Goal: Obtain resource: Obtain resource

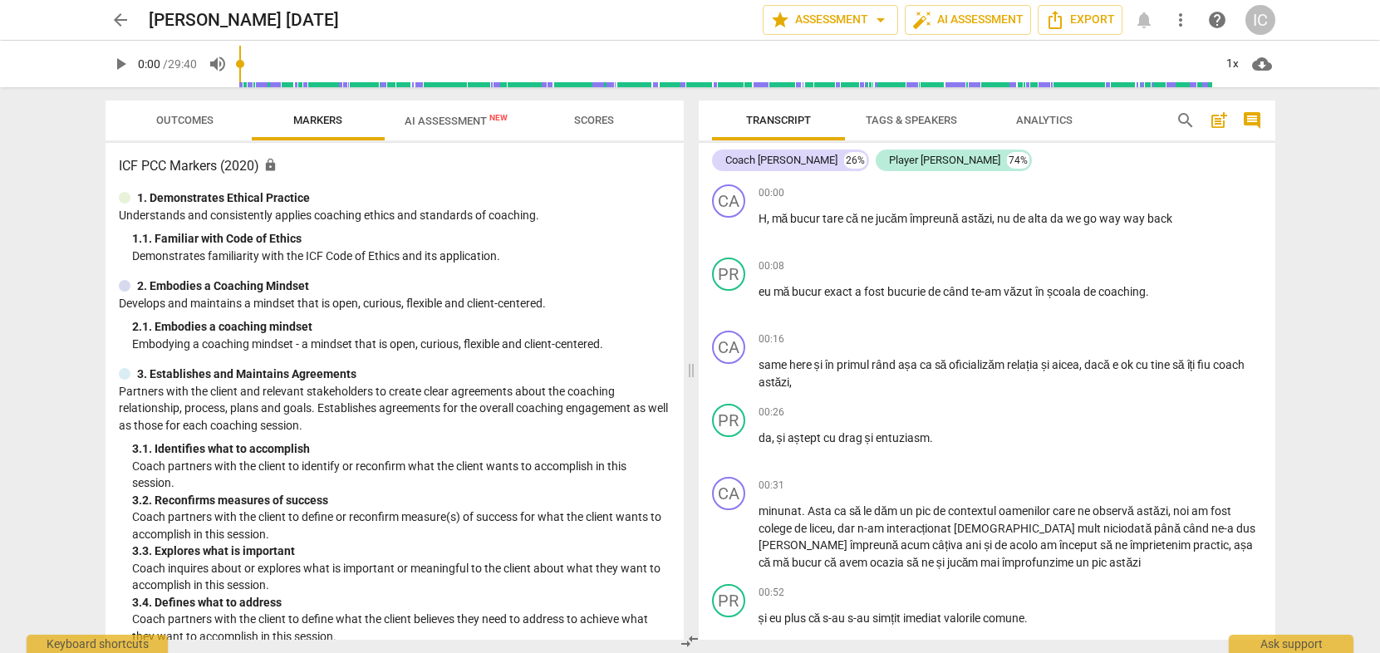
click at [444, 125] on span "AI Assessment New" at bounding box center [456, 121] width 103 height 12
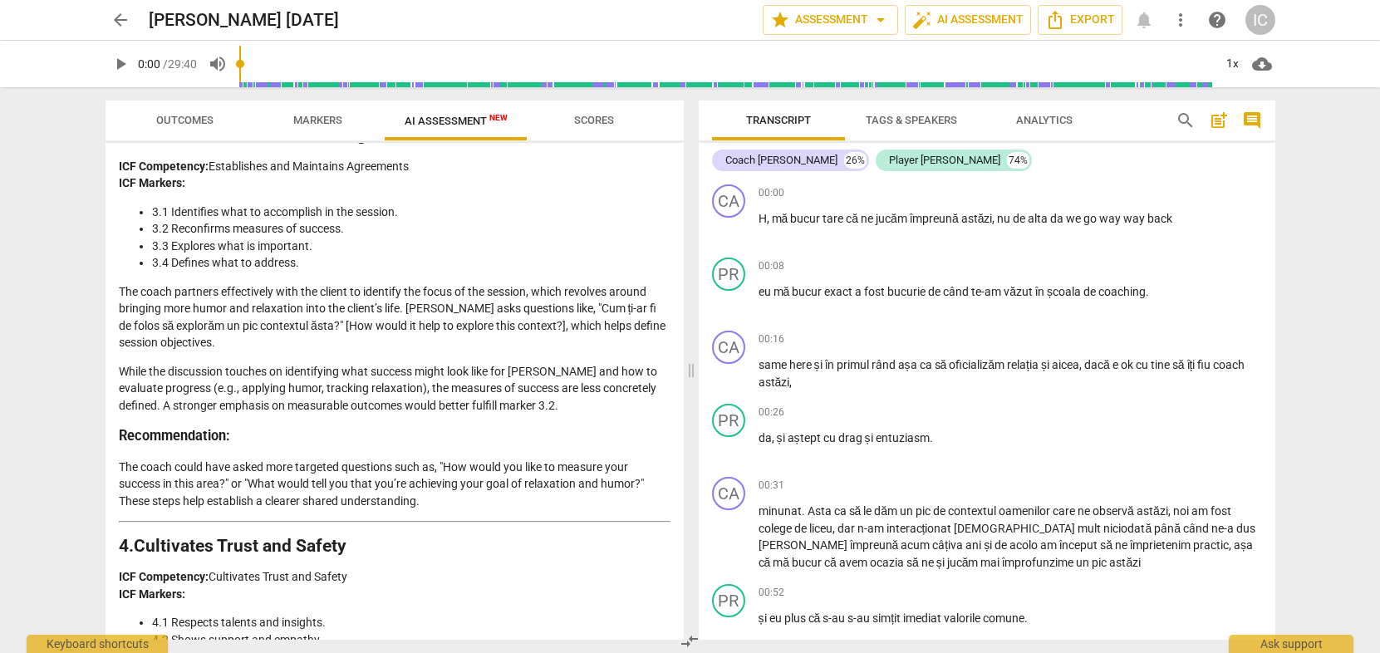
scroll to position [955, 0]
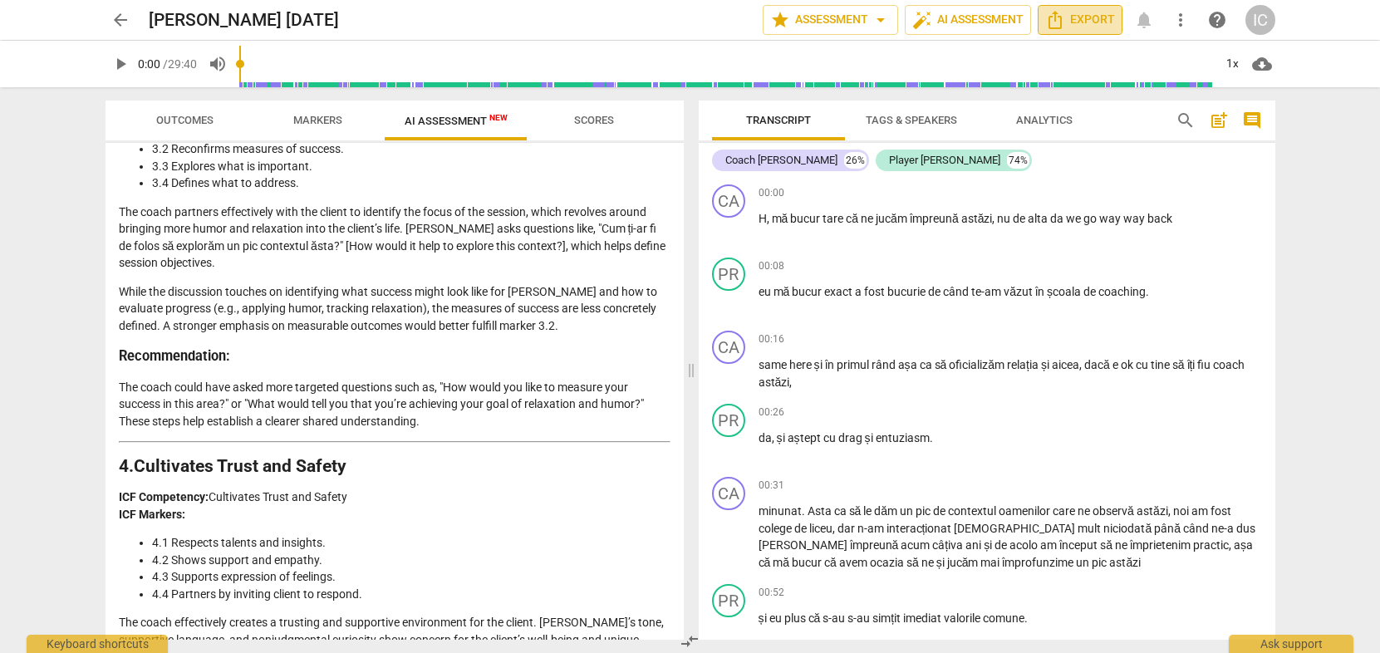
click at [1101, 17] on span "Export" at bounding box center [1080, 20] width 70 height 20
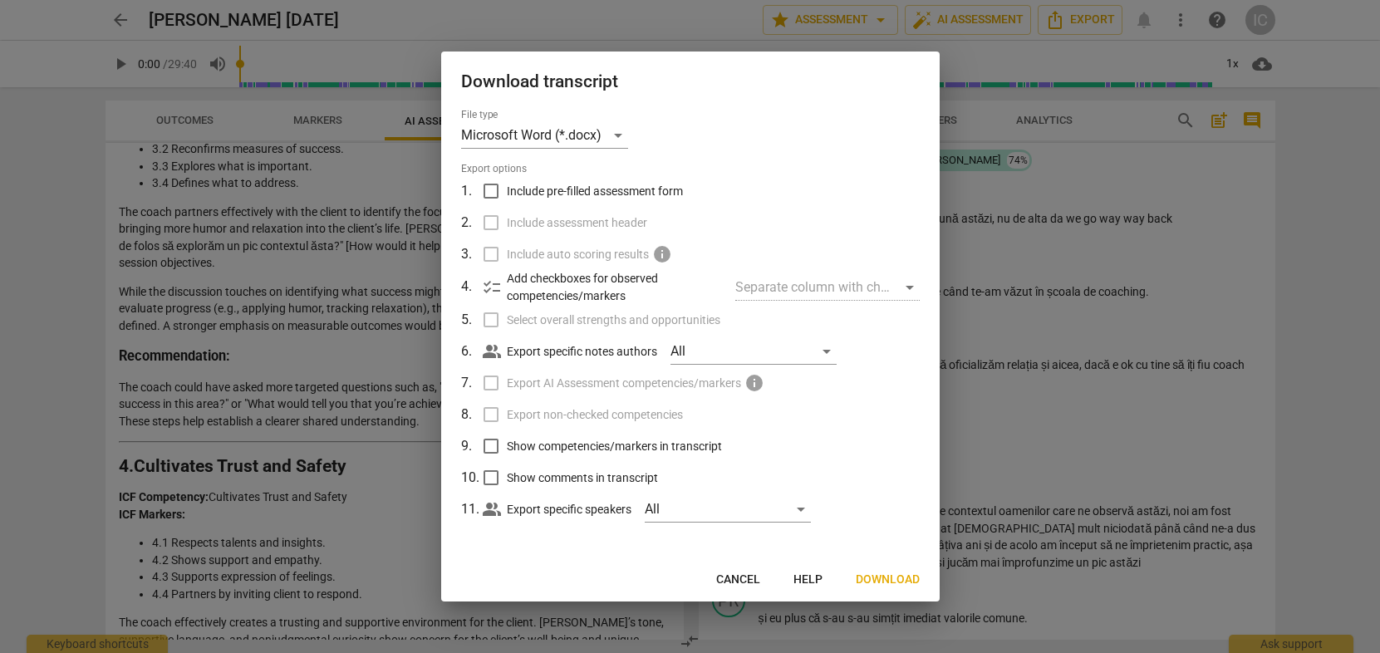
click at [869, 577] on span "Download" at bounding box center [888, 580] width 64 height 17
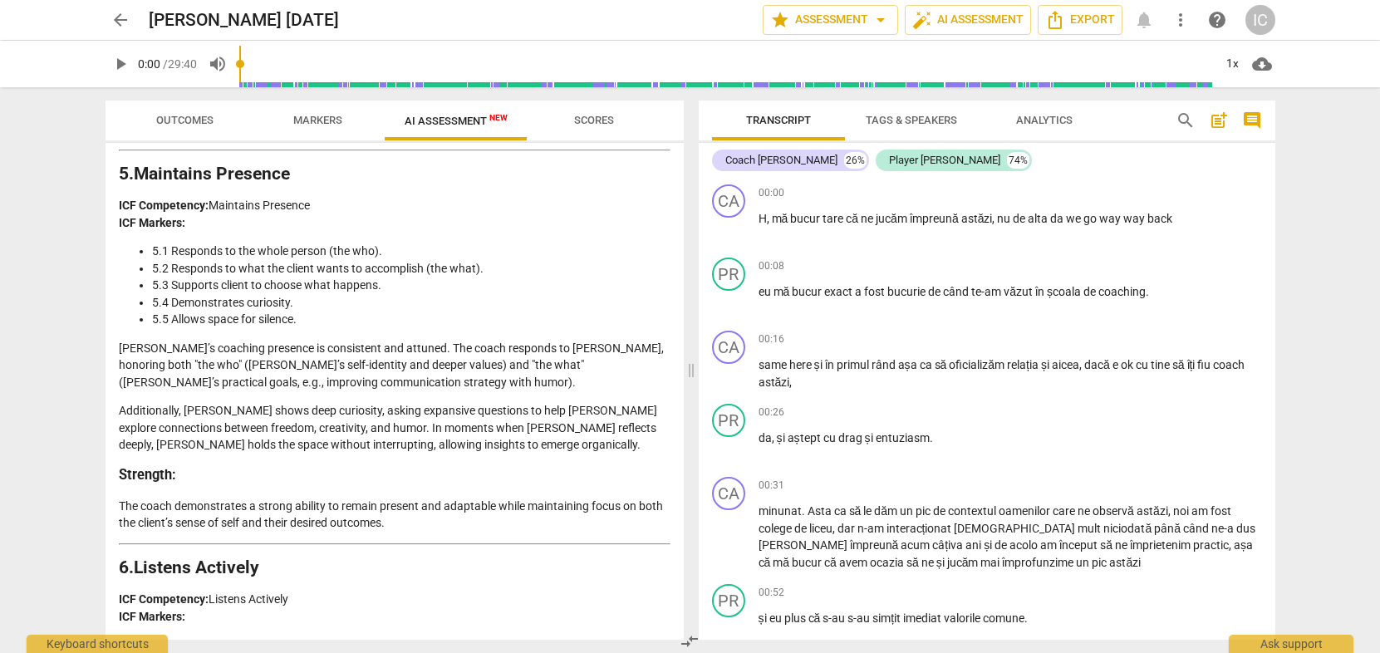
scroll to position [1684, 0]
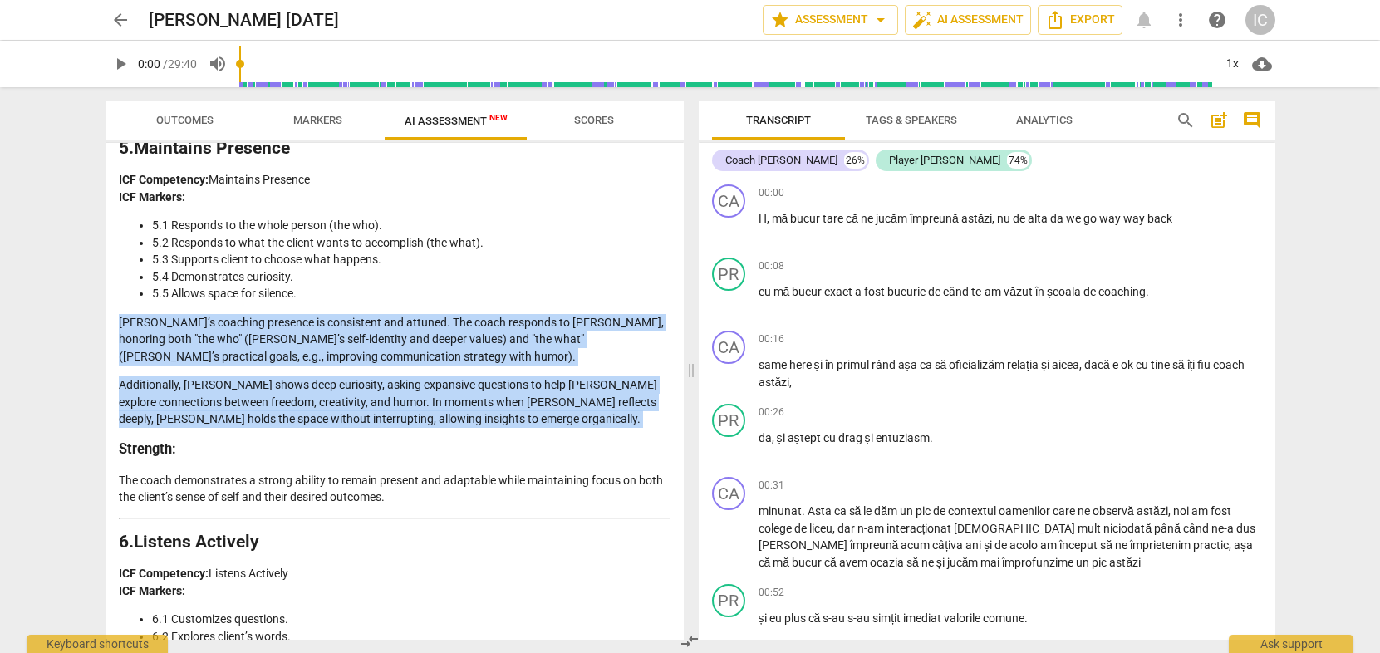
drag, startPoint x: 120, startPoint y: 336, endPoint x: 579, endPoint y: 445, distance: 472.3
click at [579, 445] on div "Analysis of Coaching Session Below is a detailed and objective analysis of Coac…" at bounding box center [395, 290] width 552 height 3578
copy div "[PERSON_NAME]’s coaching presence is consistent and attuned. The coach responds…"
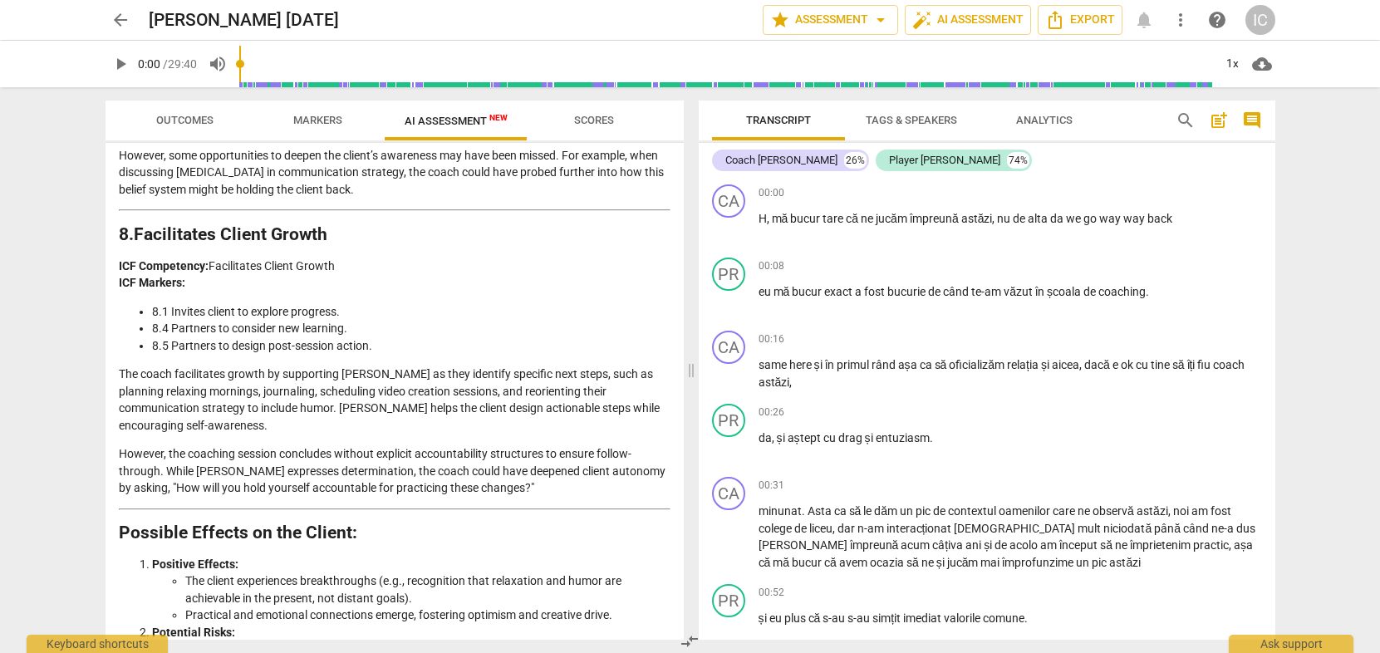
scroll to position [2664, 0]
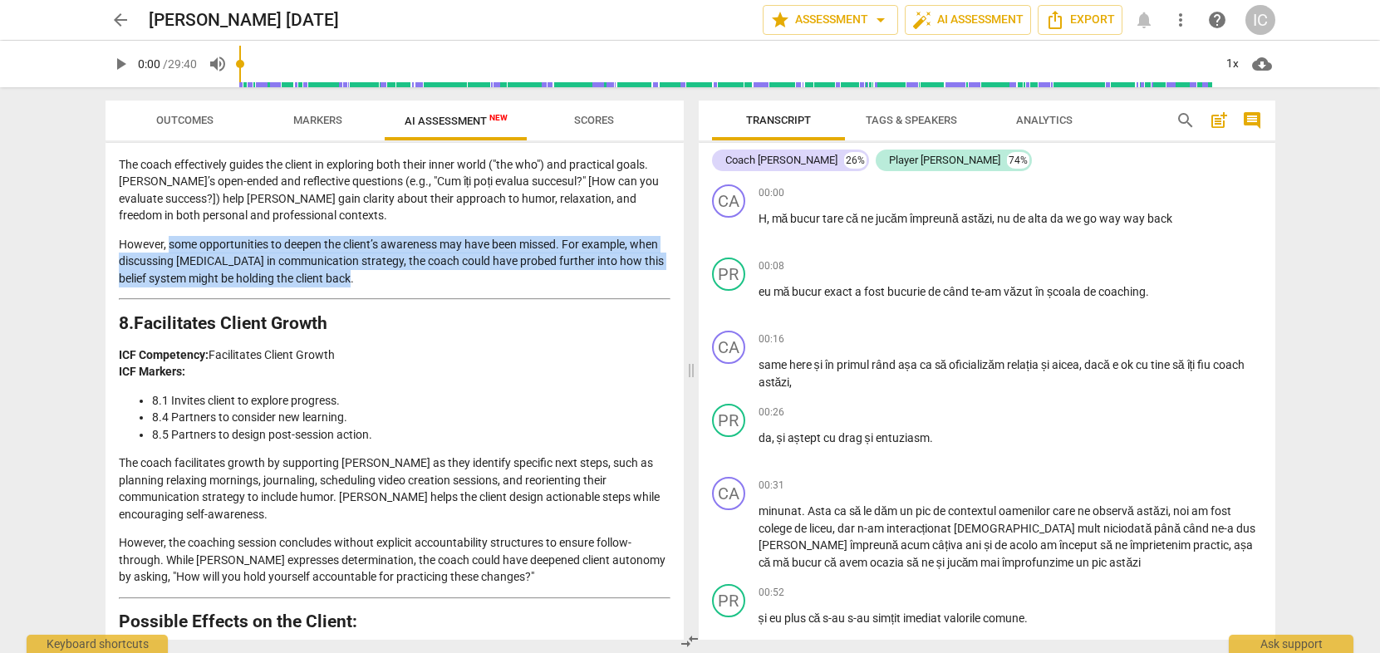
drag, startPoint x: 169, startPoint y: 258, endPoint x: 362, endPoint y: 296, distance: 196.3
click at [362, 287] on p "However, some opportunities to deepen the client’s awareness may have been miss…" at bounding box center [395, 262] width 552 height 52
copy p "some opportunities to deepen the client’s awareness may have been missed. For e…"
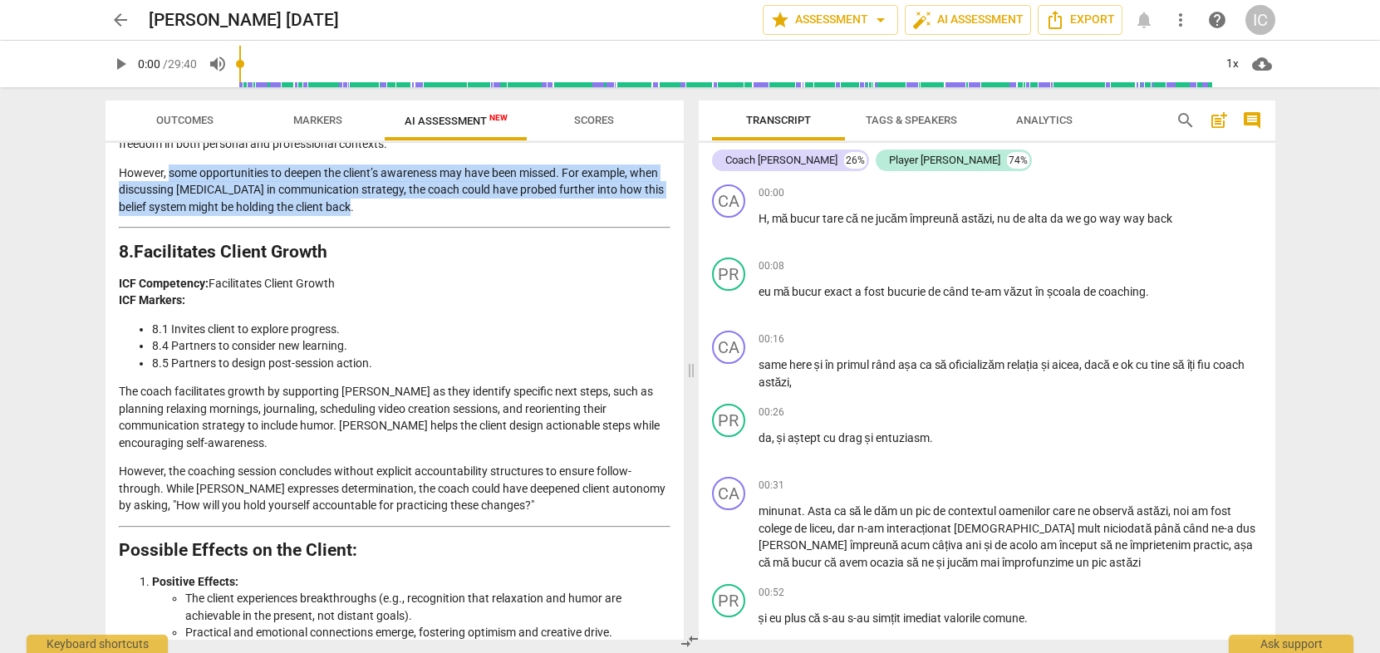
scroll to position [2749, 0]
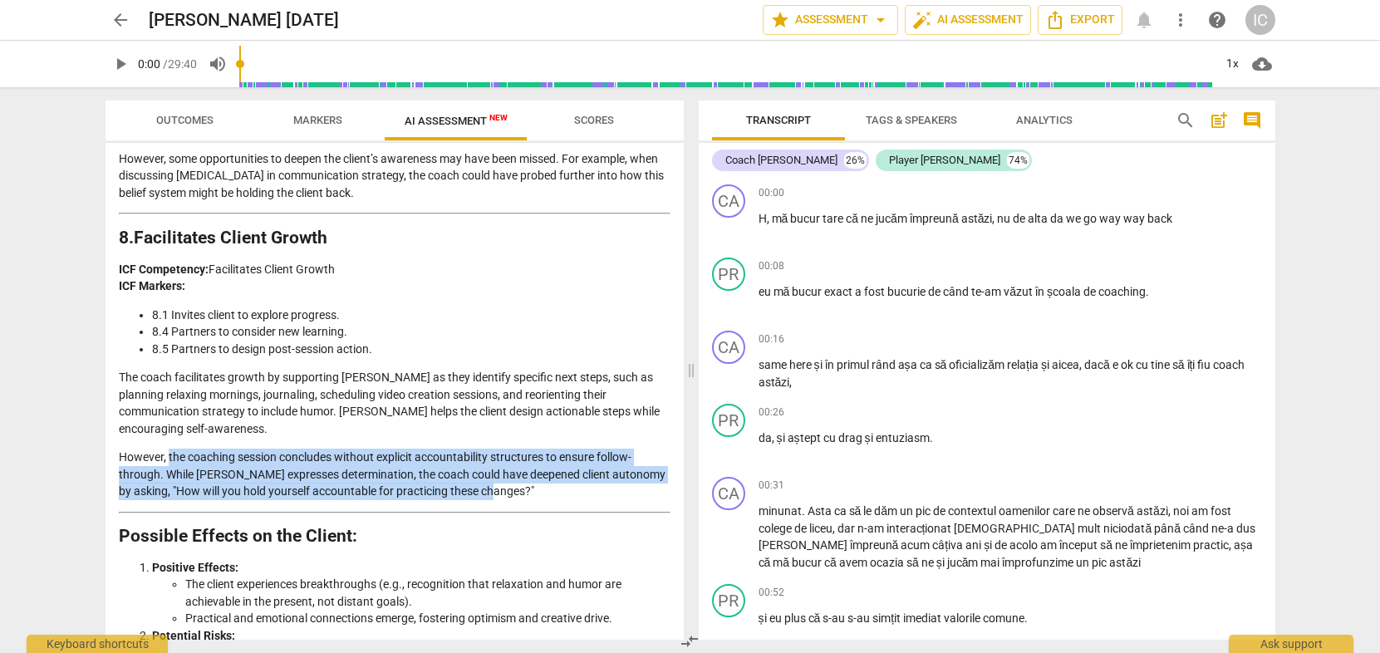
drag, startPoint x: 169, startPoint y: 472, endPoint x: 547, endPoint y: 508, distance: 379.8
click at [547, 500] on p "However, the coaching session concludes without explicit accountability structu…" at bounding box center [395, 475] width 552 height 52
copy p "the coaching session concludes without explicit accountability structures to en…"
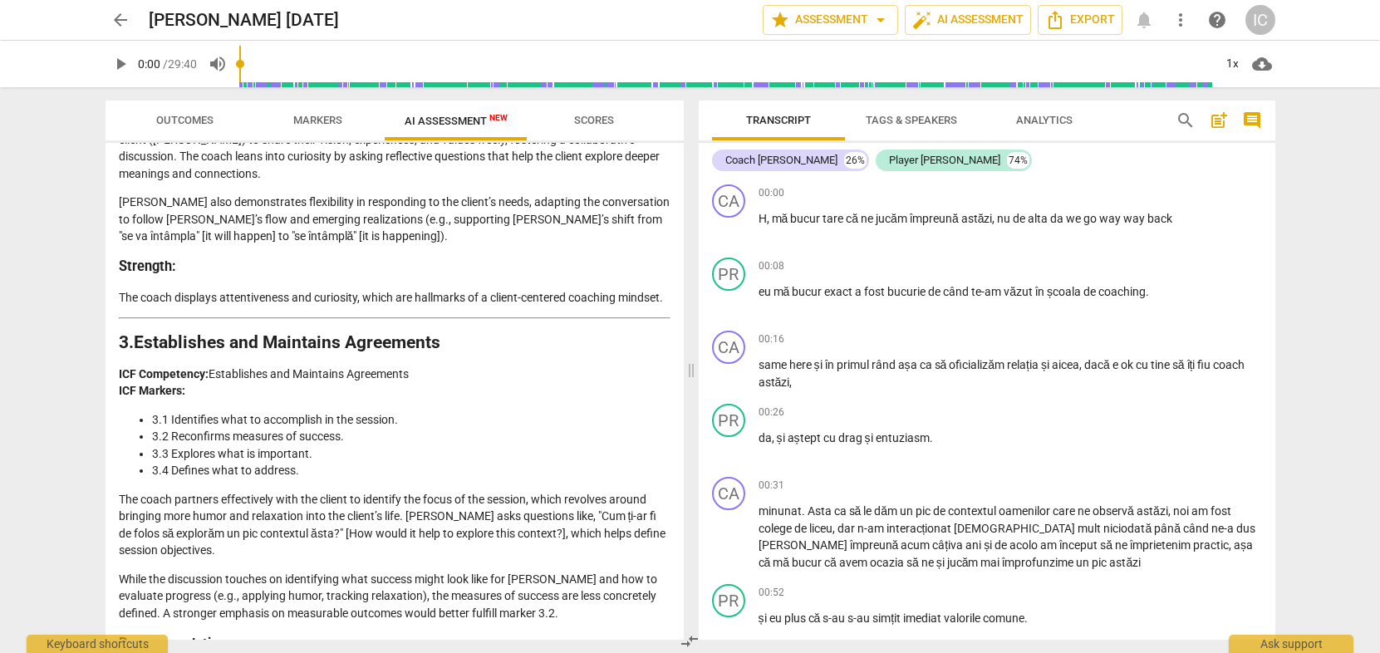
scroll to position [0, 0]
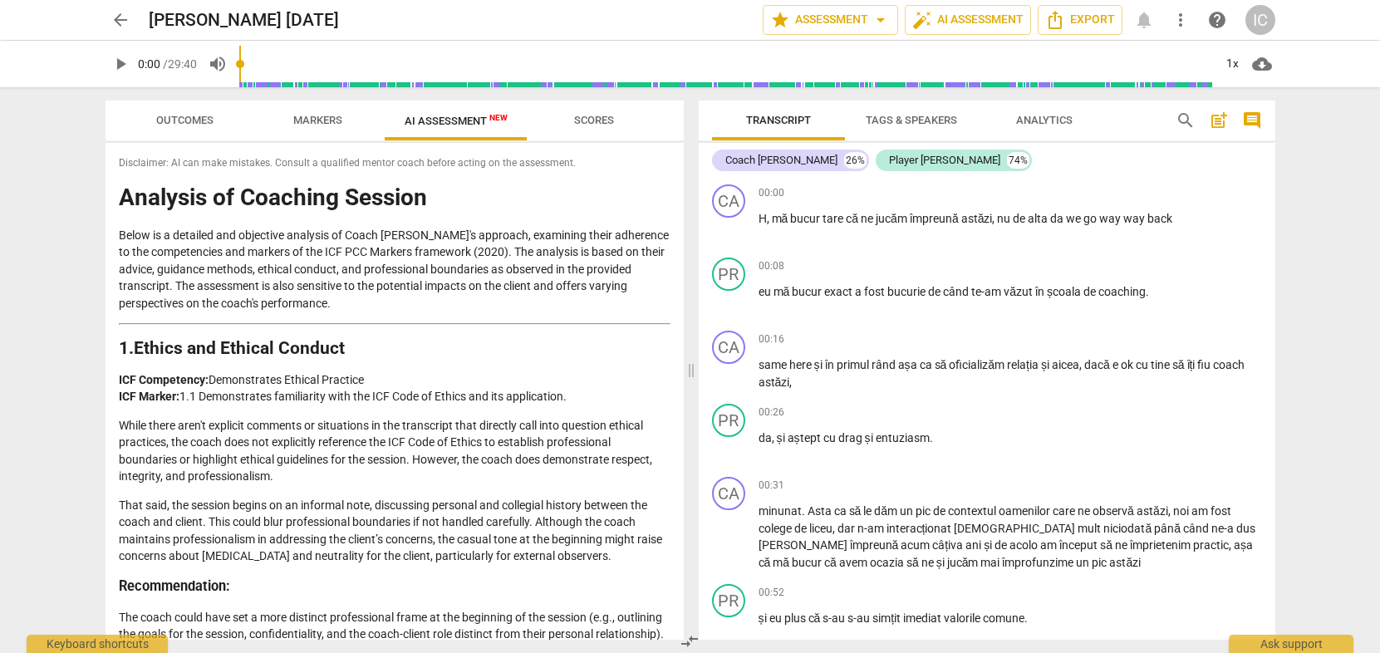
click at [123, 24] on span "arrow_back" at bounding box center [120, 20] width 20 height 20
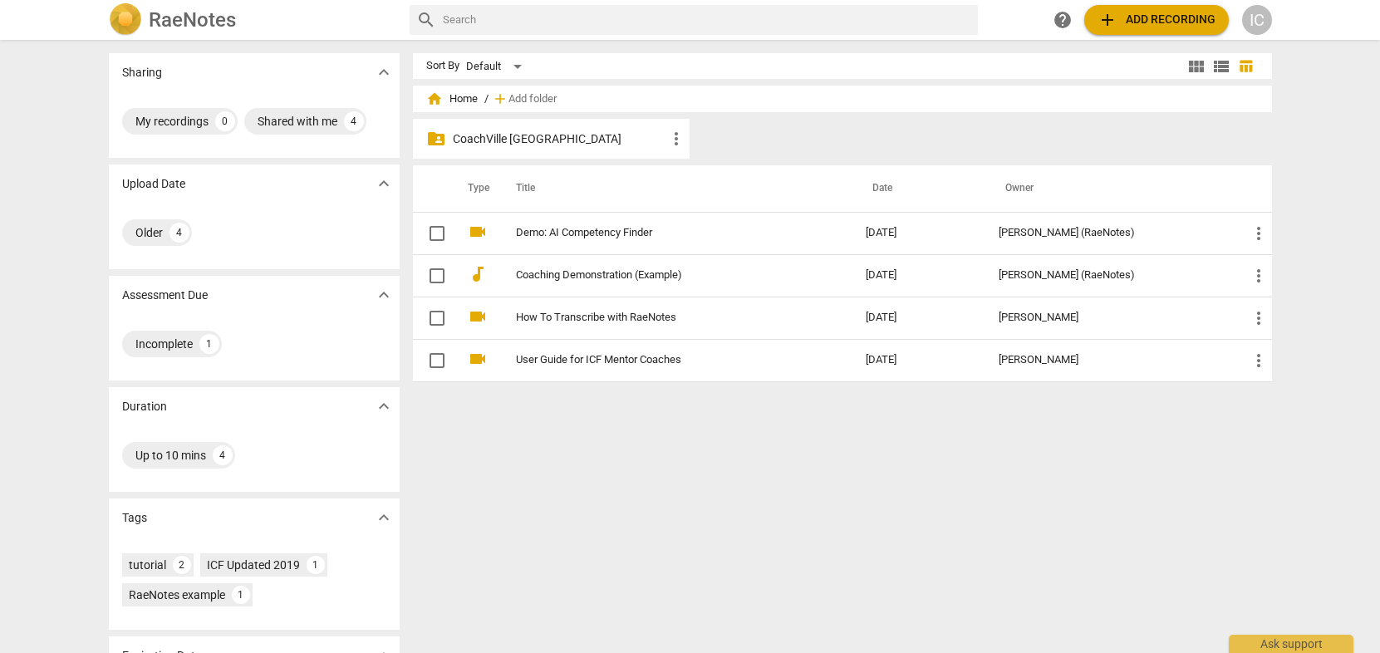
click at [581, 142] on p "CoachVille [GEOGRAPHIC_DATA]" at bounding box center [560, 138] width 214 height 17
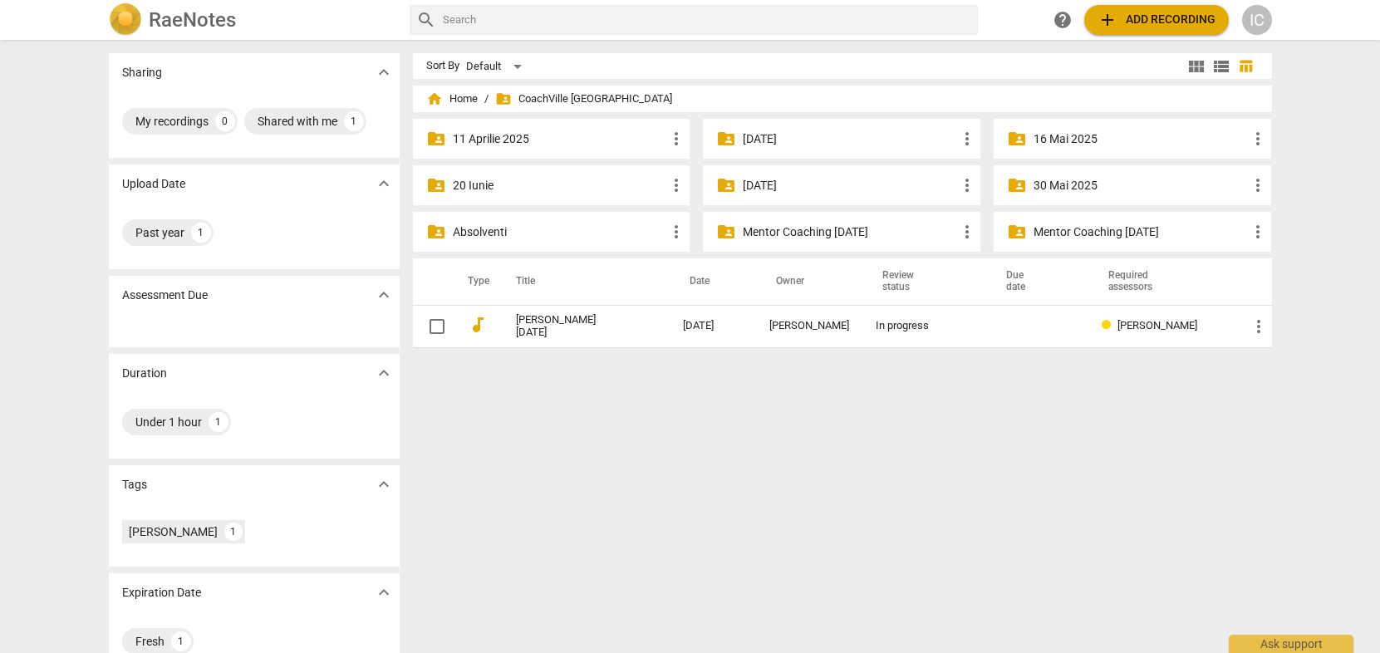
click at [531, 144] on p "11 Aprilie 2025" at bounding box center [560, 138] width 214 height 17
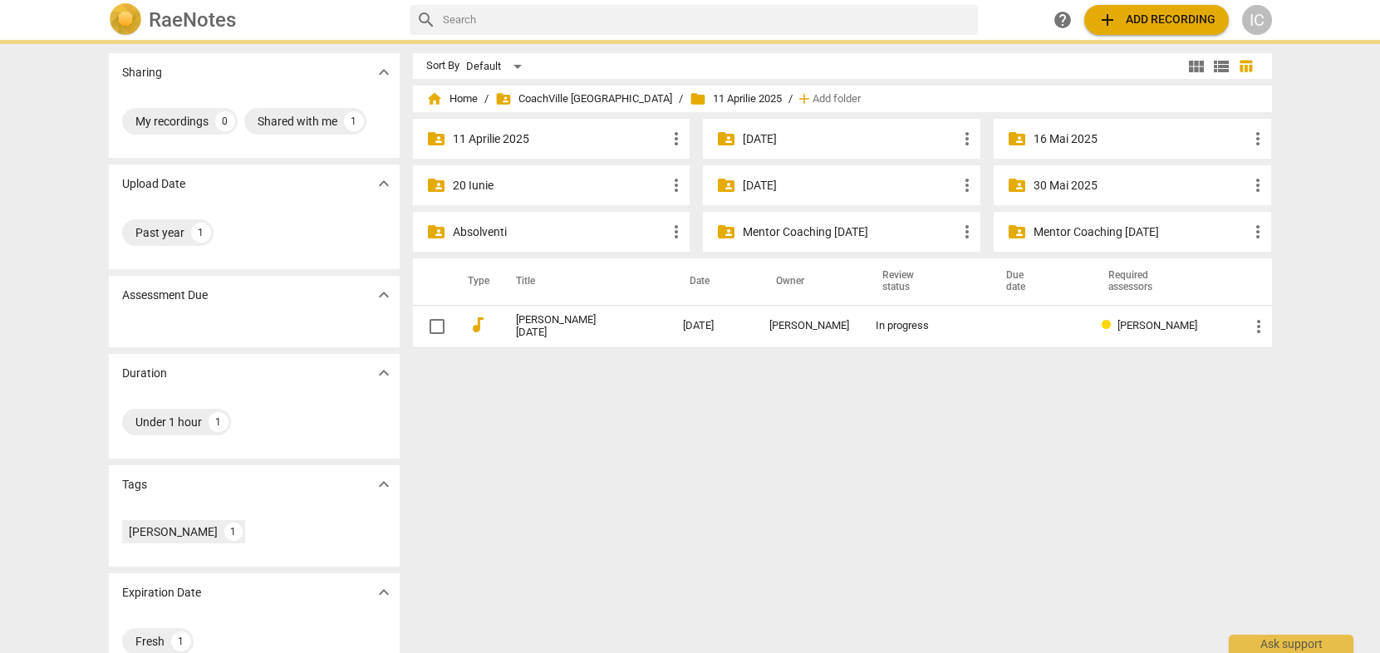
click at [531, 143] on p "11 Aprilie 2025" at bounding box center [560, 138] width 214 height 17
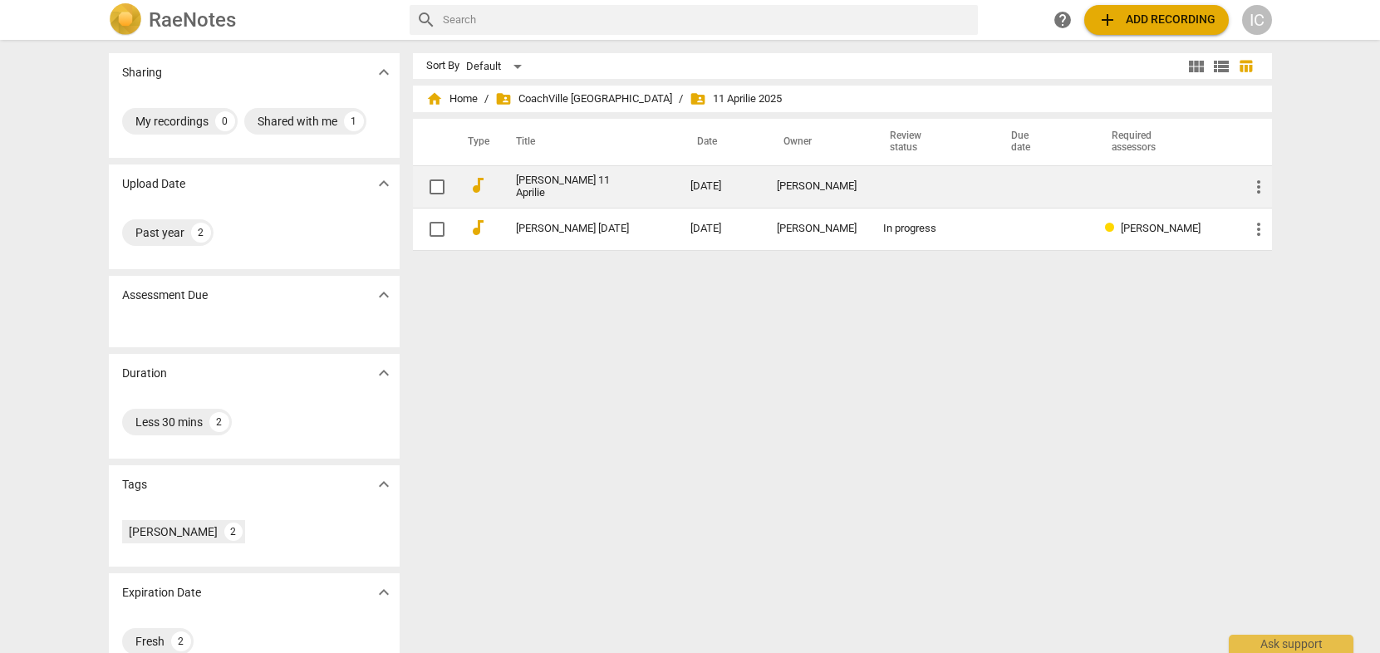
click at [584, 189] on link "[PERSON_NAME] 11 Aprilie" at bounding box center [573, 186] width 115 height 25
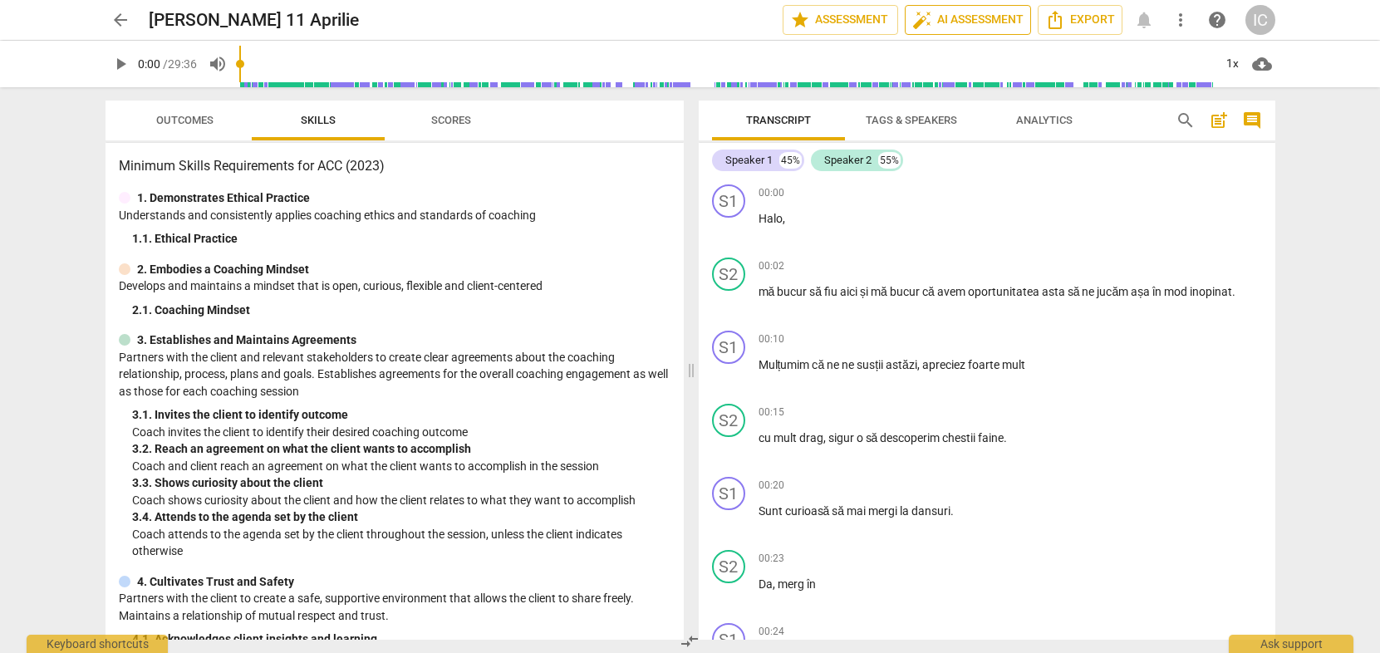
click at [983, 17] on span "auto_fix_high AI Assessment" at bounding box center [967, 20] width 111 height 20
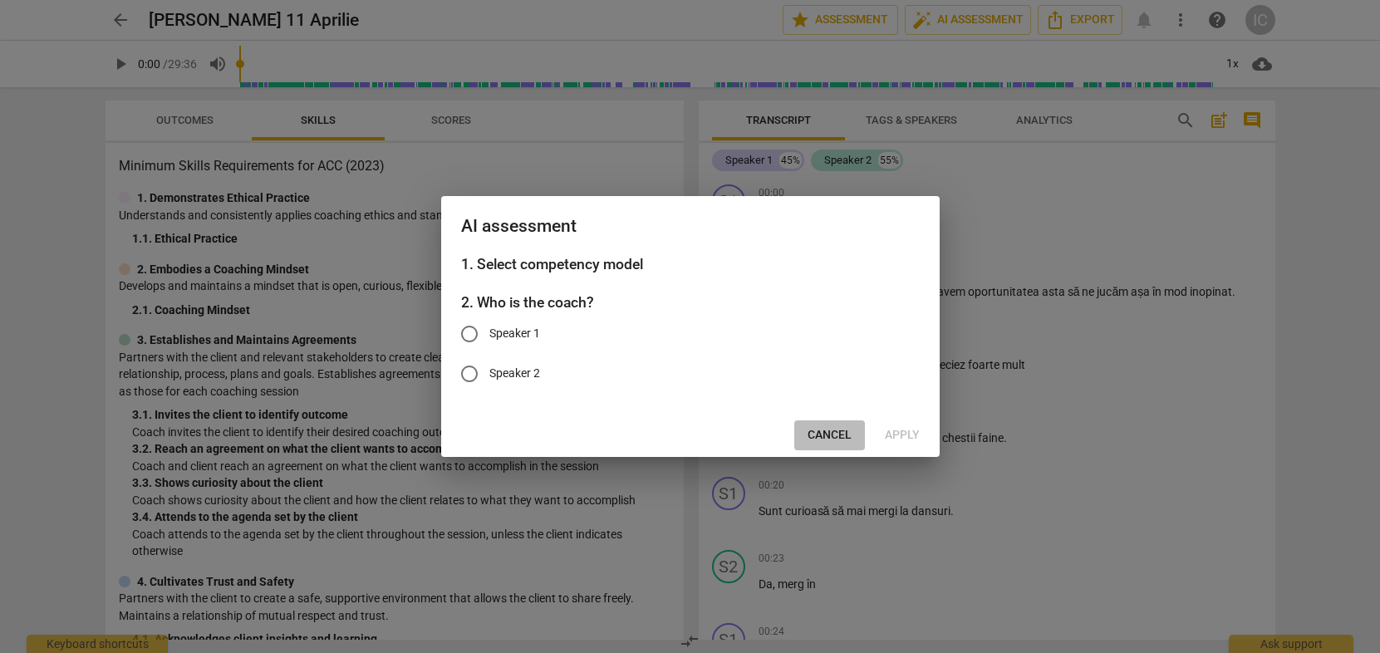
click at [833, 438] on span "Cancel" at bounding box center [830, 435] width 44 height 17
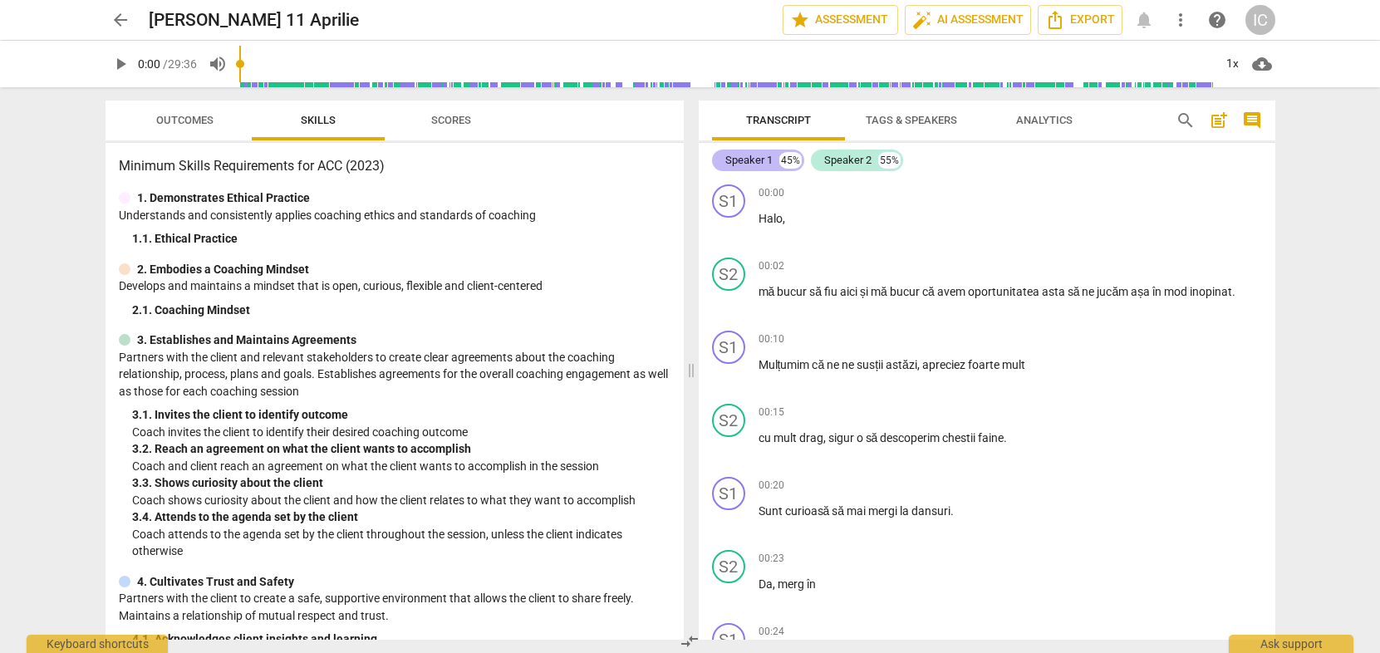
click at [749, 156] on div "Speaker 1" at bounding box center [748, 160] width 47 height 17
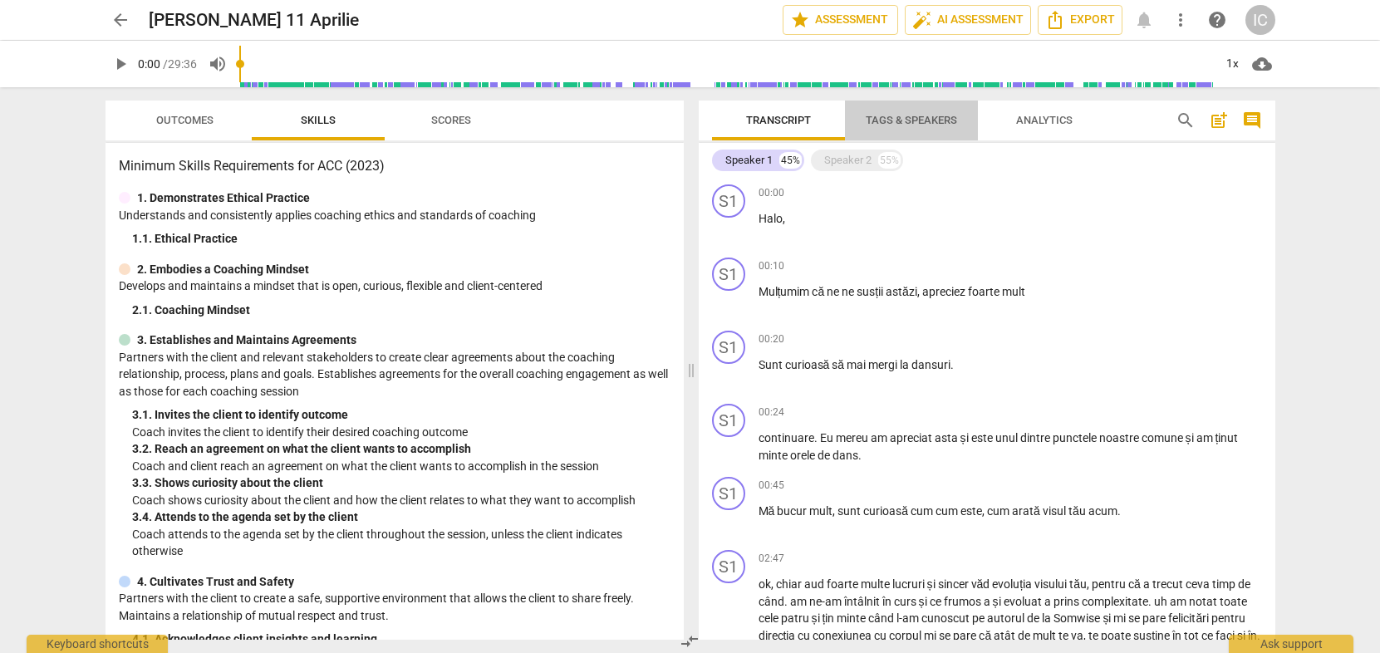
click at [875, 123] on span "Tags & Speakers" at bounding box center [911, 120] width 91 height 12
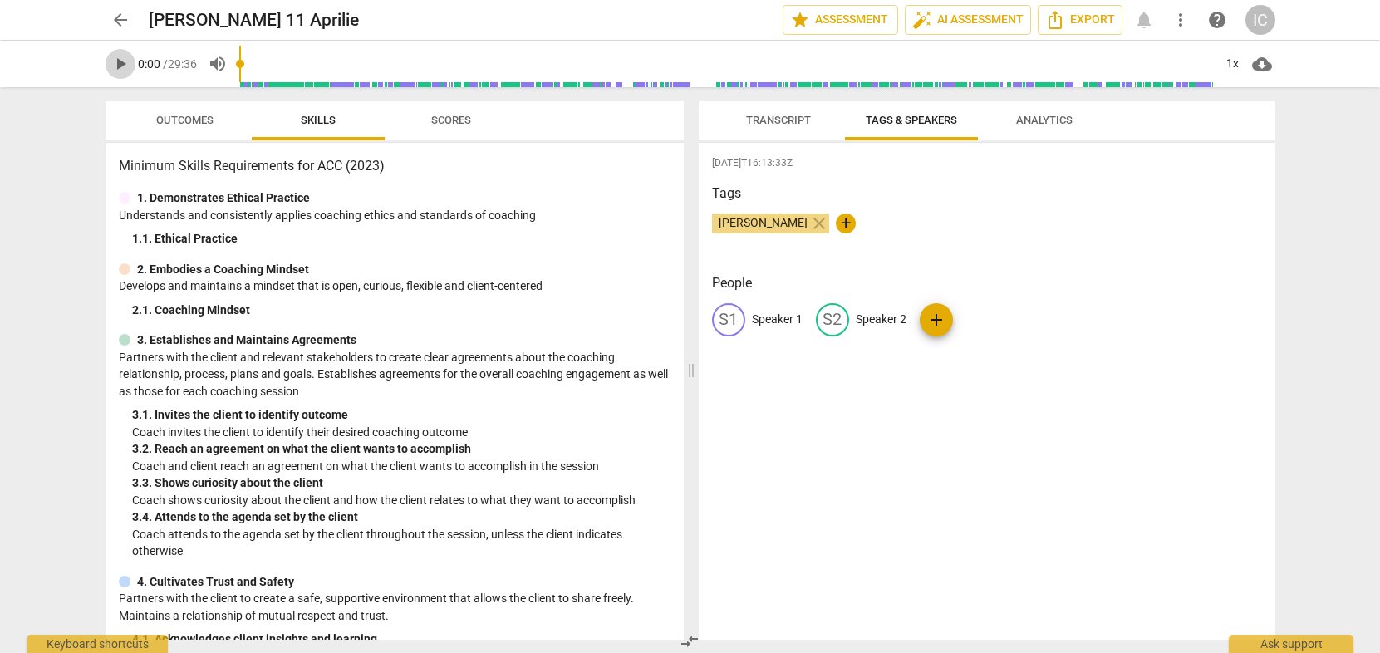
click at [110, 55] on span "play_arrow" at bounding box center [120, 64] width 20 height 20
click at [112, 66] on span "pause" at bounding box center [120, 64] width 20 height 20
type input "4"
click at [764, 311] on p "Speaker 1" at bounding box center [777, 319] width 51 height 17
type input "R"
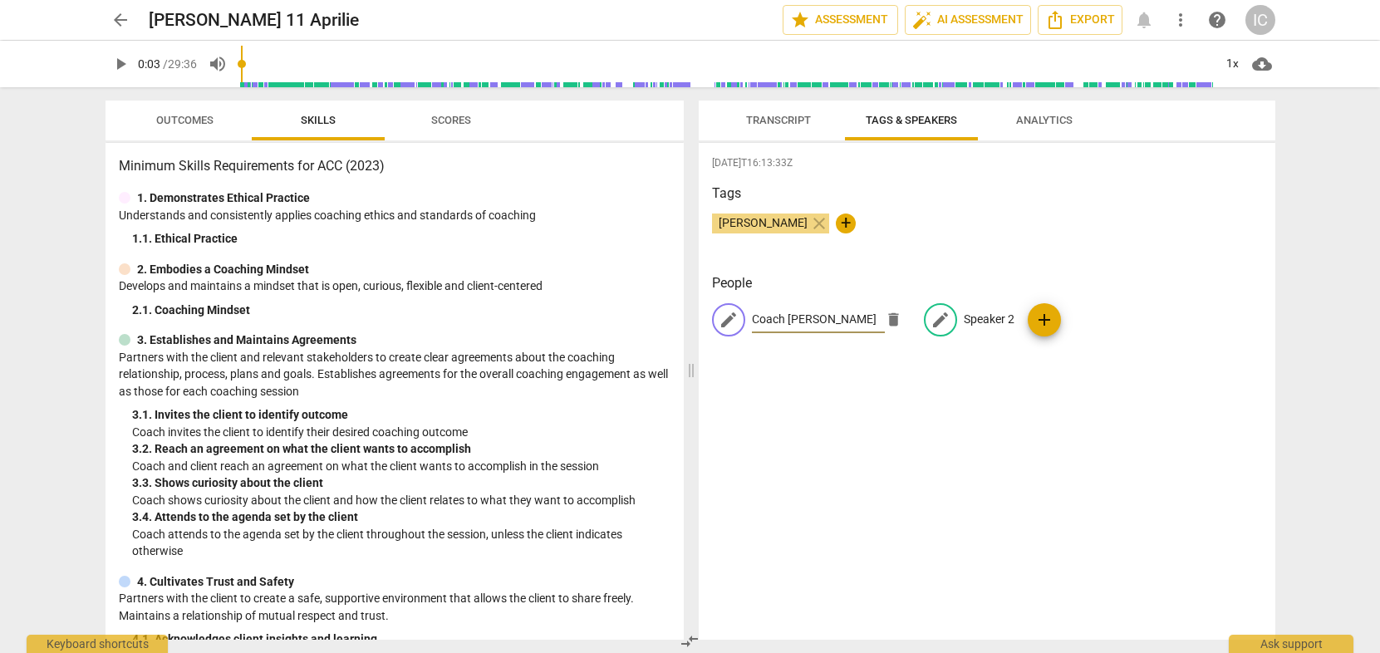
type input "Coach [PERSON_NAME]"
click at [930, 310] on span "edit" at bounding box center [940, 320] width 20 height 20
type input "Player [PERSON_NAME]"
click at [975, 398] on div "[DATE]T16:13:33Z Tags [PERSON_NAME] close + People CR Coach [PERSON_NAME] edit …" at bounding box center [987, 391] width 577 height 497
click at [786, 118] on span "Transcript" at bounding box center [778, 120] width 65 height 12
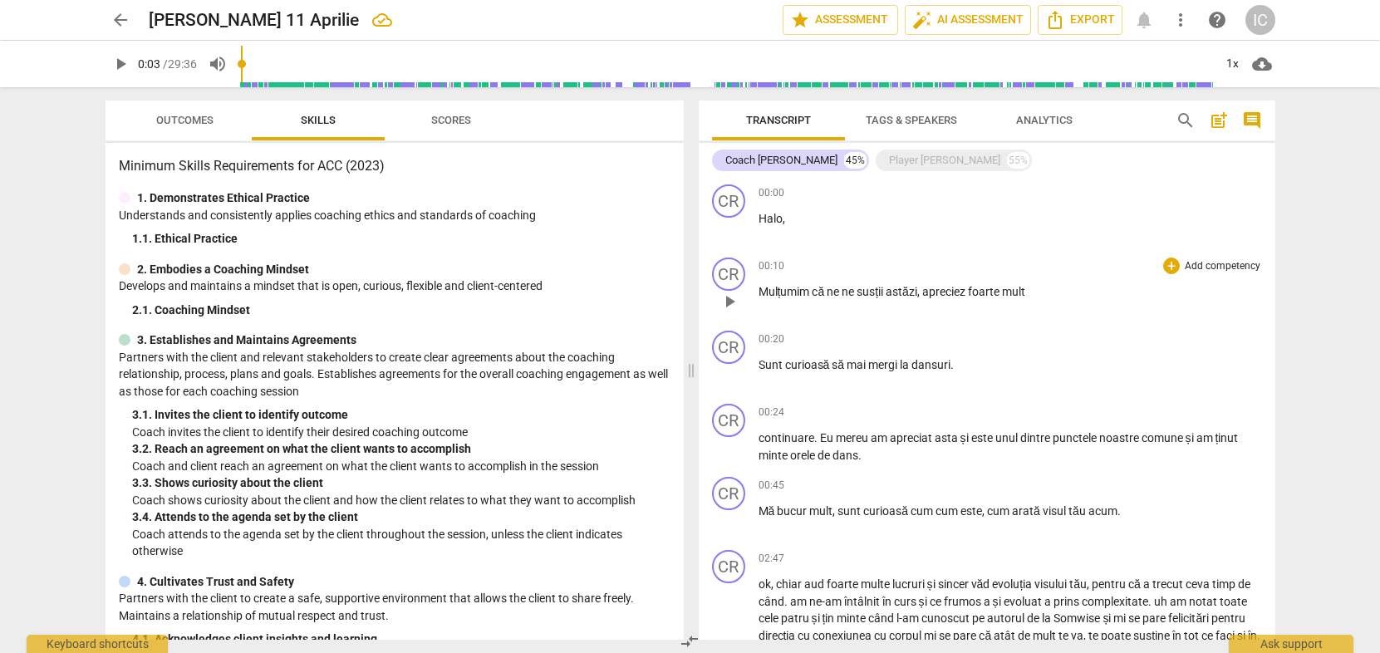
click at [916, 287] on span "astăzi" at bounding box center [902, 291] width 32 height 13
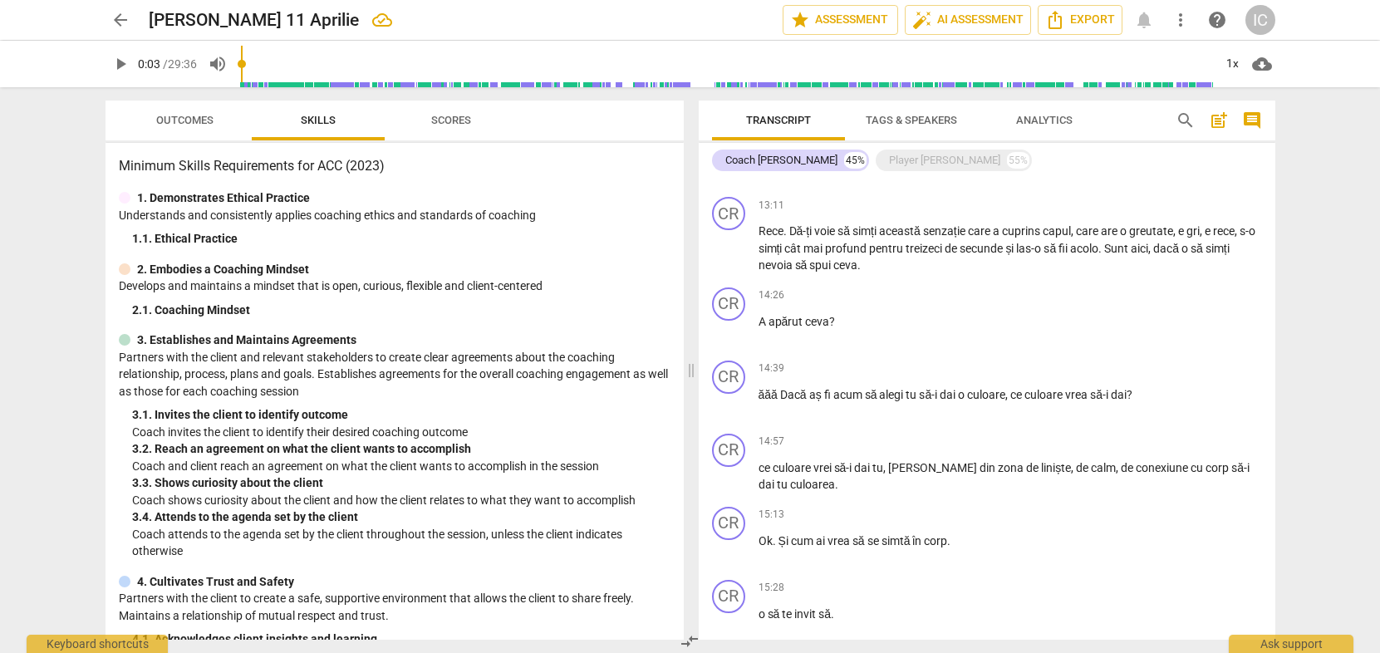
scroll to position [1545, 0]
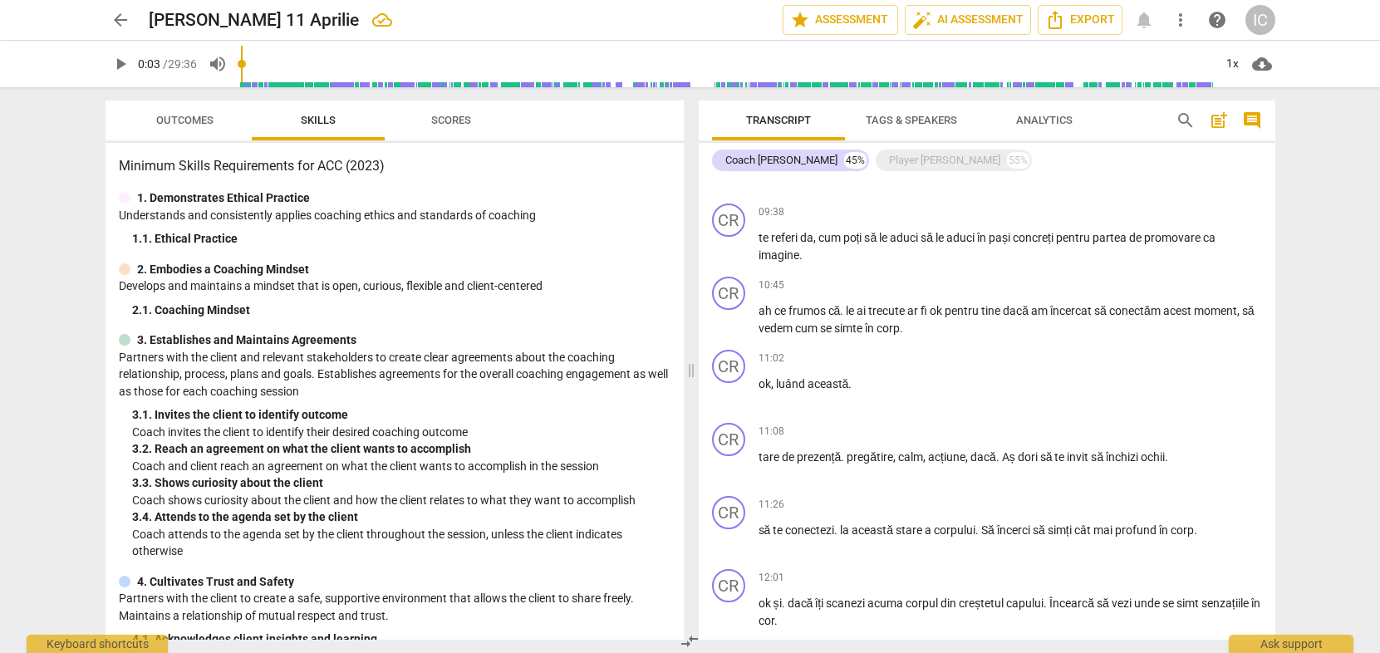
click at [929, 147] on div "Coach [PERSON_NAME] 45% Player [PERSON_NAME] 55%" at bounding box center [987, 160] width 550 height 28
click at [931, 157] on div "Player [PERSON_NAME]" at bounding box center [944, 160] width 111 height 17
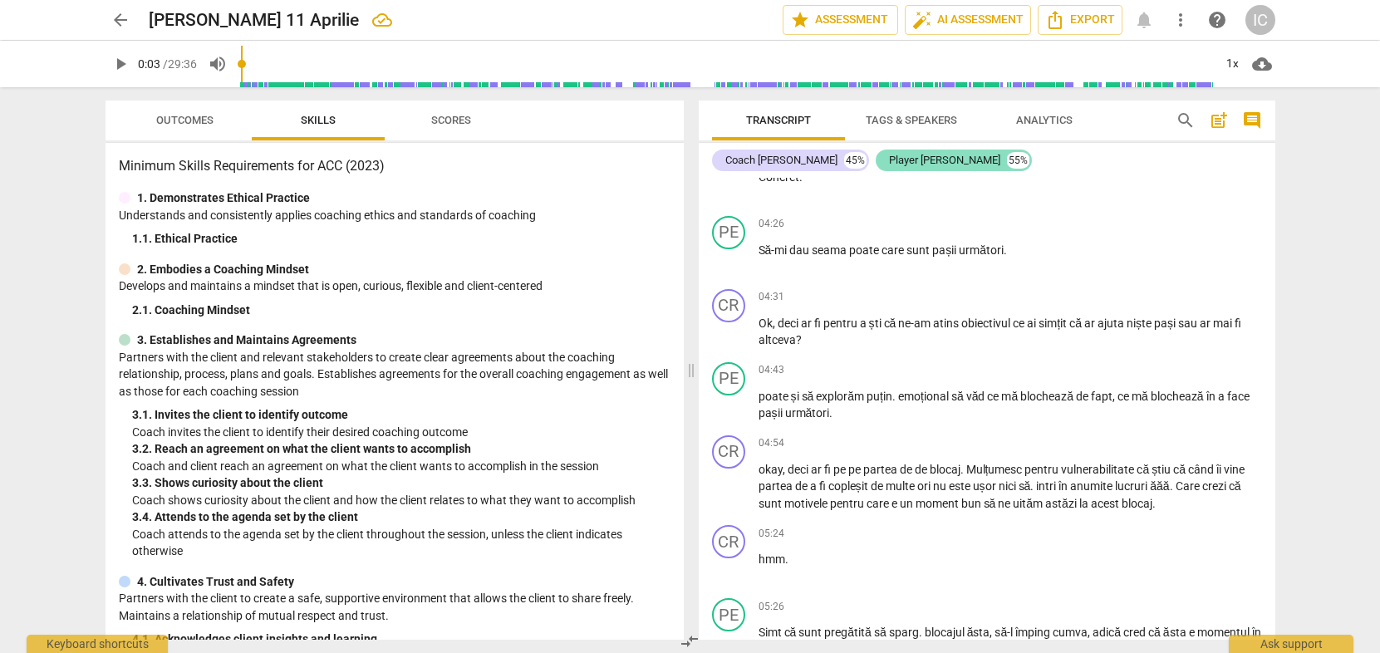
scroll to position [3397, 0]
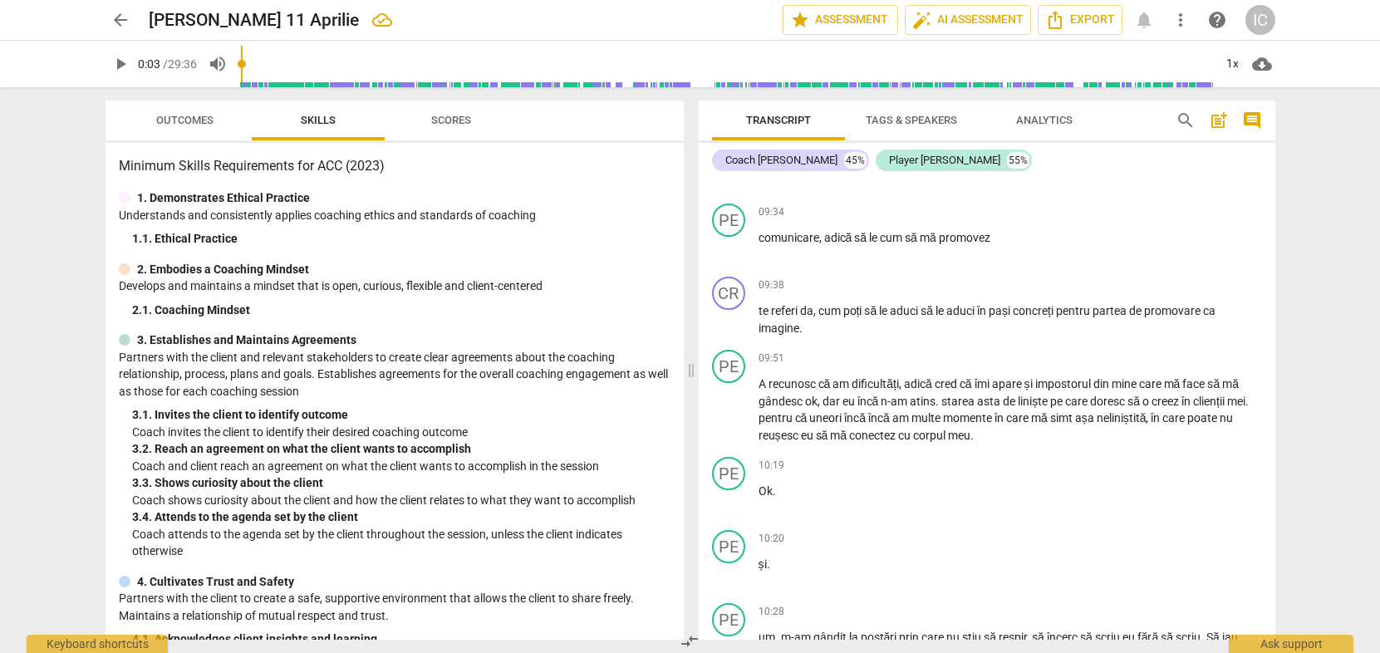
click at [774, 115] on span "Transcript" at bounding box center [778, 120] width 65 height 12
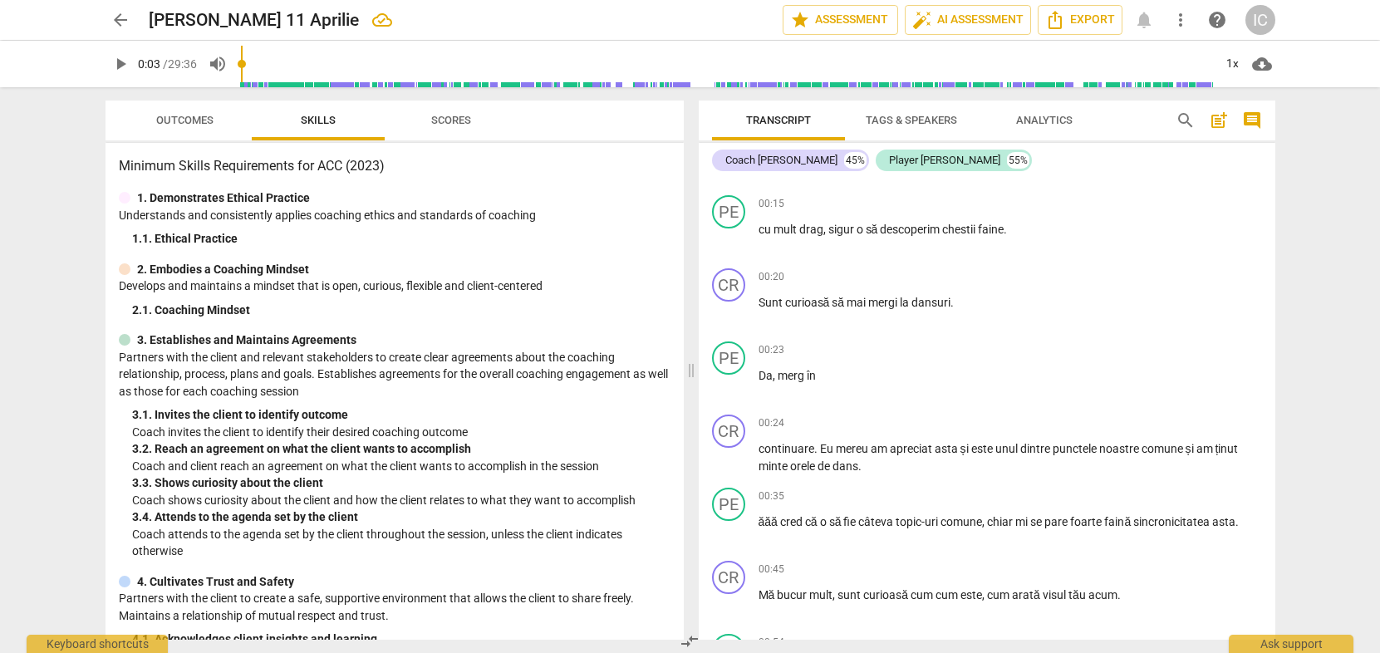
scroll to position [0, 0]
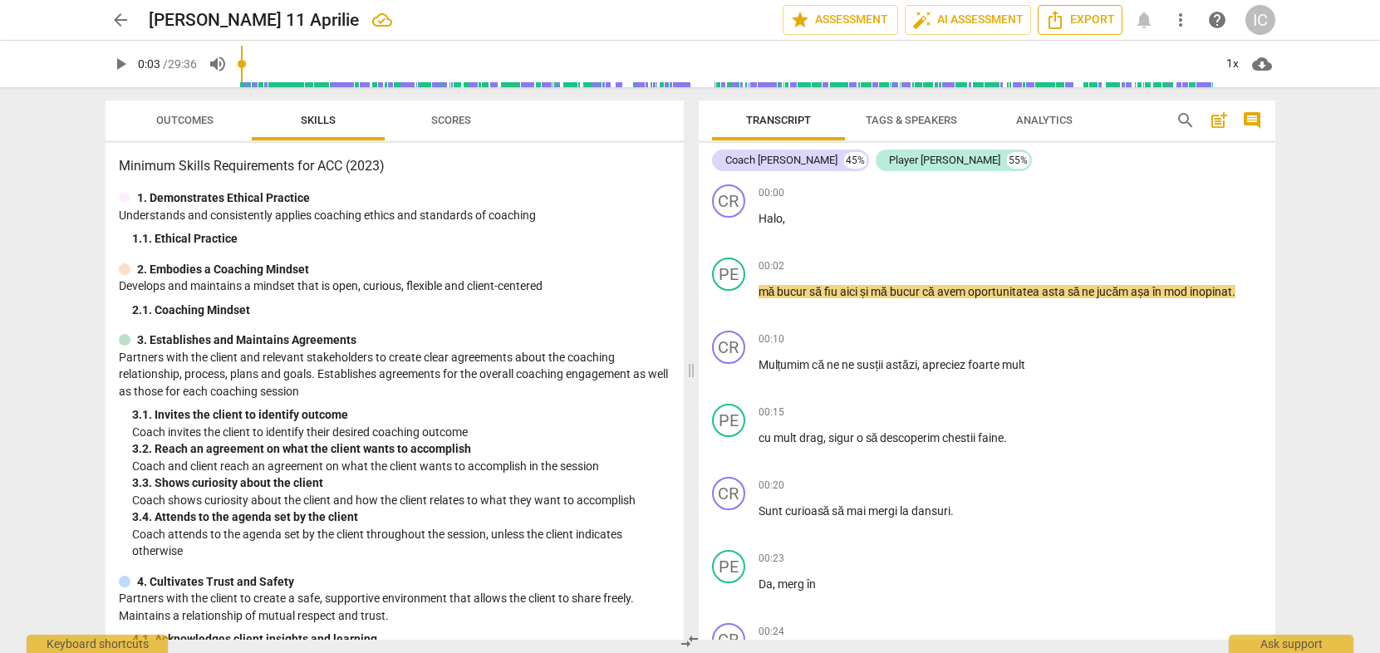
click at [1098, 19] on span "Export" at bounding box center [1080, 20] width 70 height 20
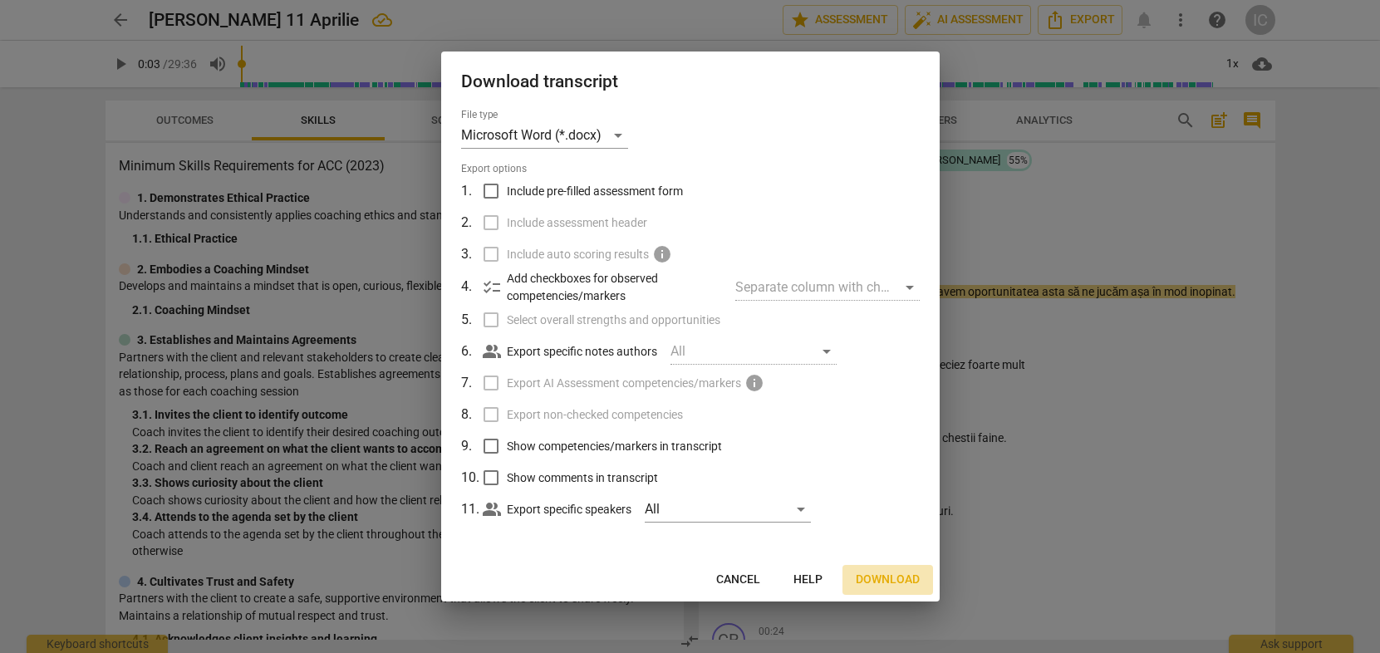
click at [888, 582] on span "Download" at bounding box center [888, 580] width 64 height 17
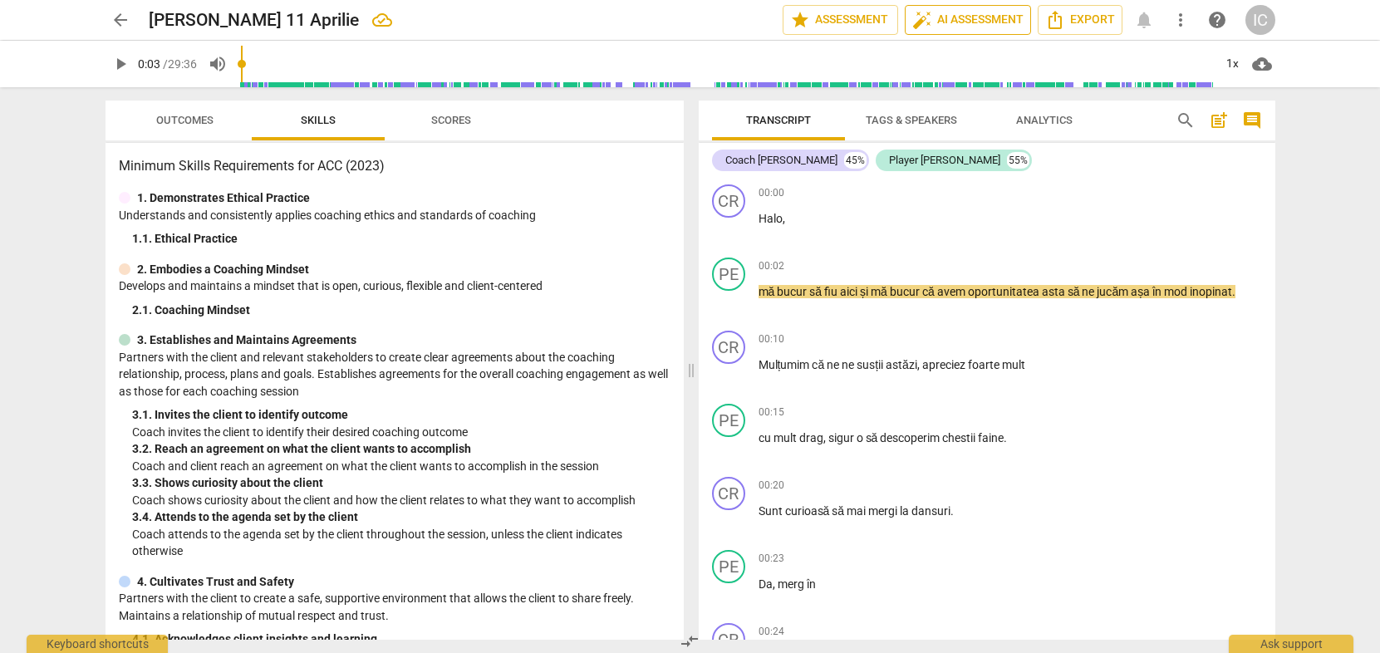
click at [949, 25] on span "auto_fix_high AI Assessment" at bounding box center [967, 20] width 111 height 20
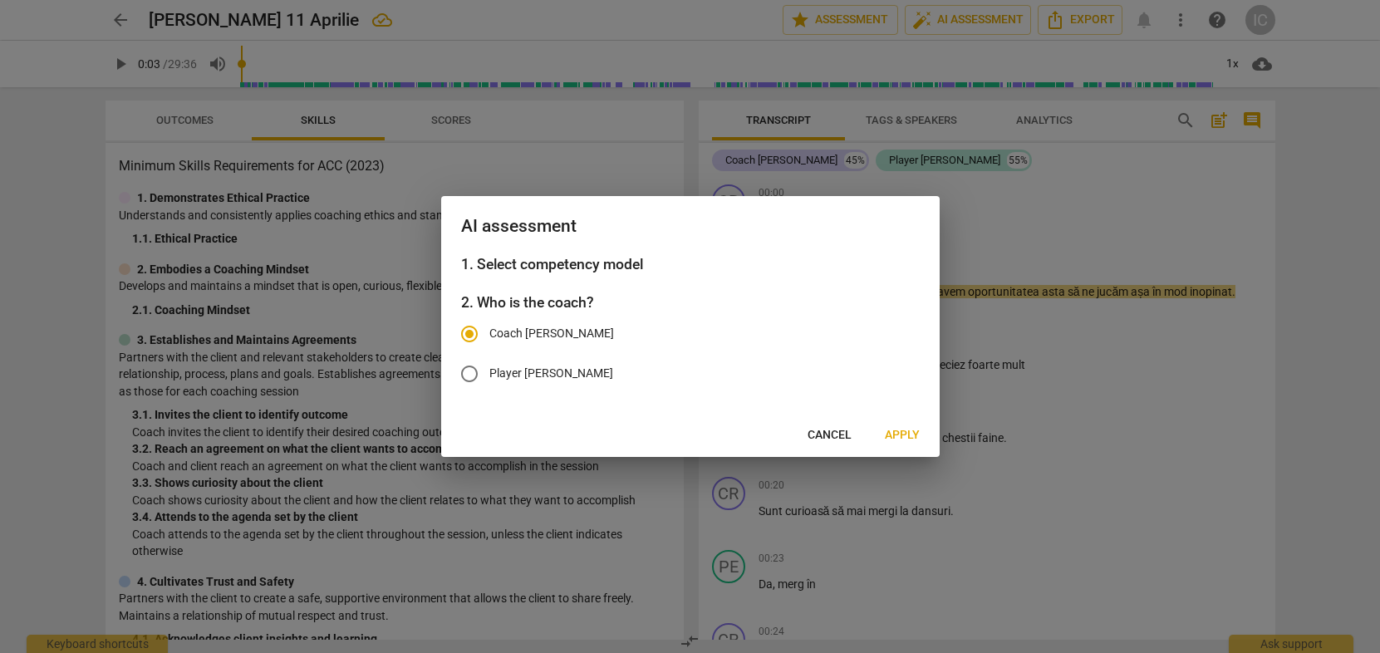
click at [916, 430] on span "Apply" at bounding box center [902, 435] width 35 height 17
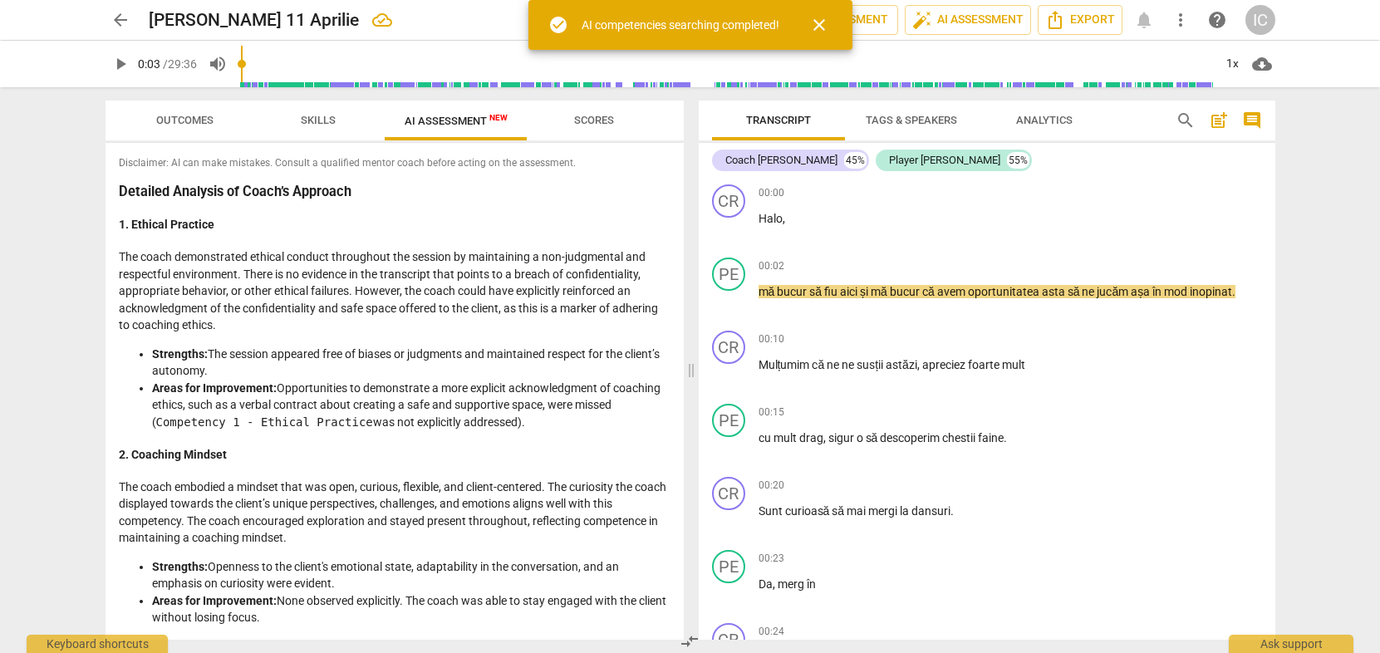
type input "4"
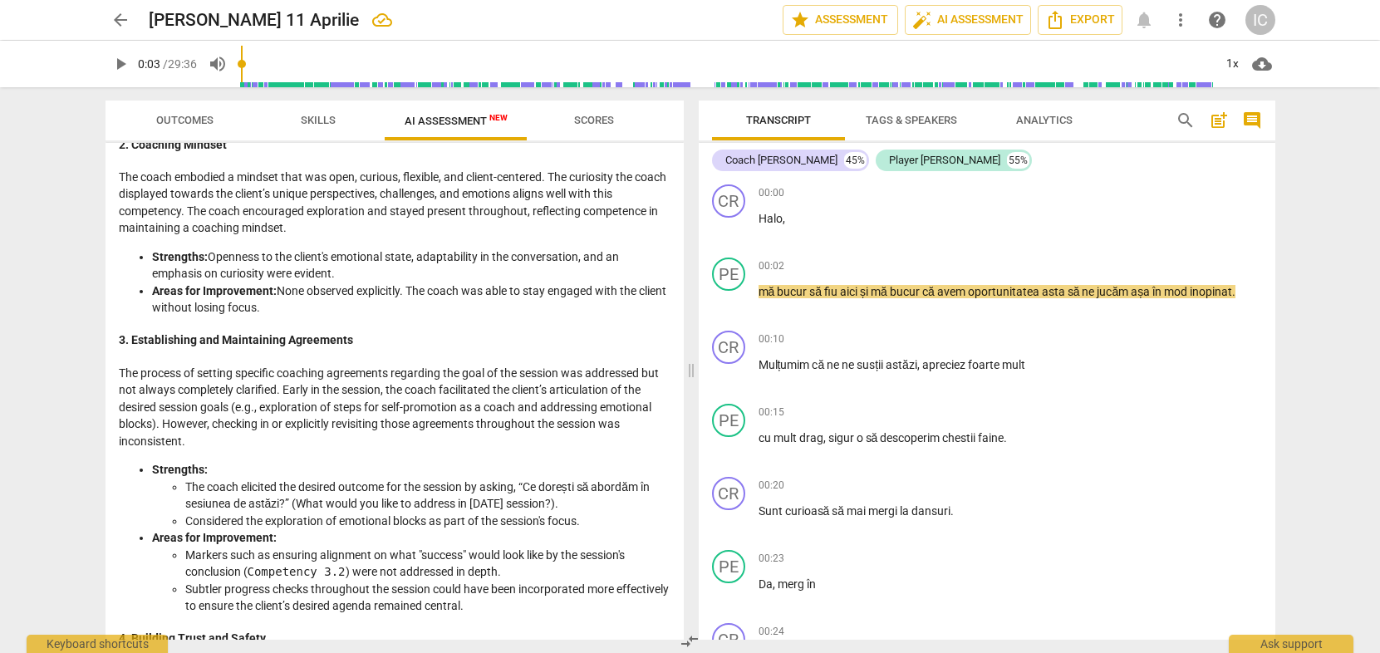
scroll to position [253, 0]
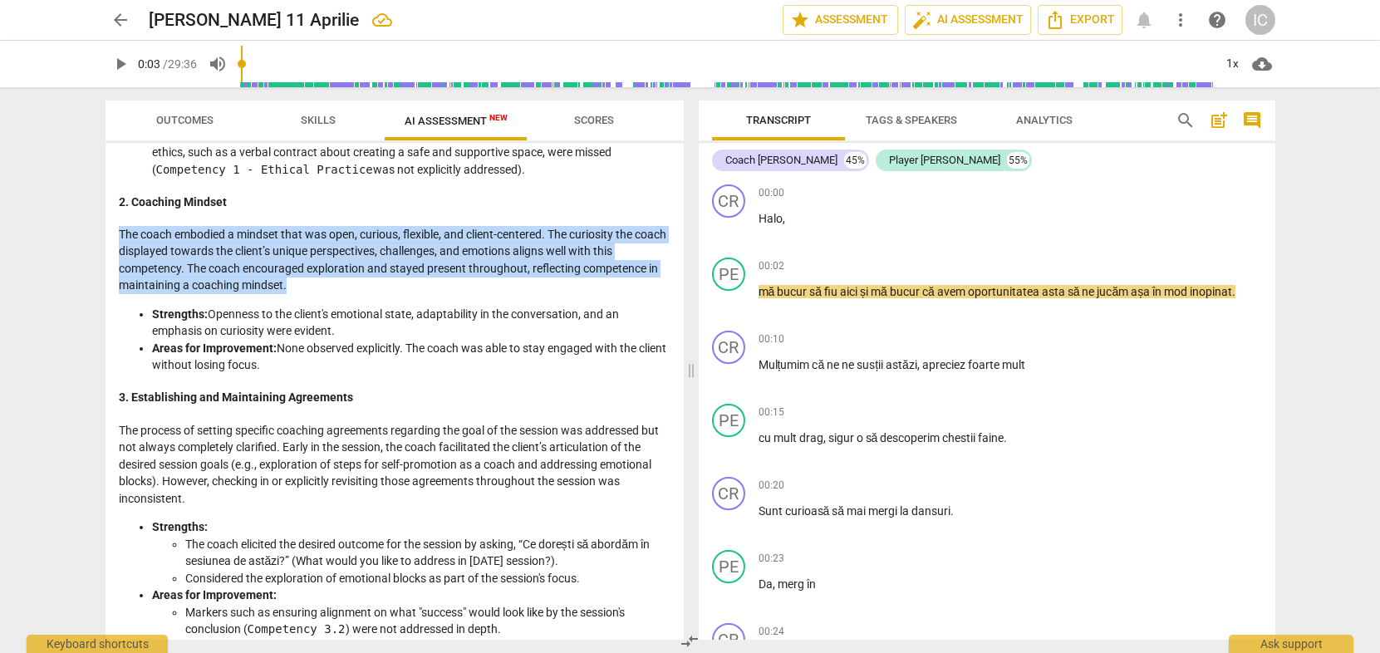
drag, startPoint x: 121, startPoint y: 231, endPoint x: 296, endPoint y: 287, distance: 183.1
click at [296, 287] on p "The coach embodied a mindset that was open, curious, flexible, and client-cente…" at bounding box center [395, 260] width 552 height 68
copy p "The coach embodied a mindset that was open, curious, flexible, and client-cente…"
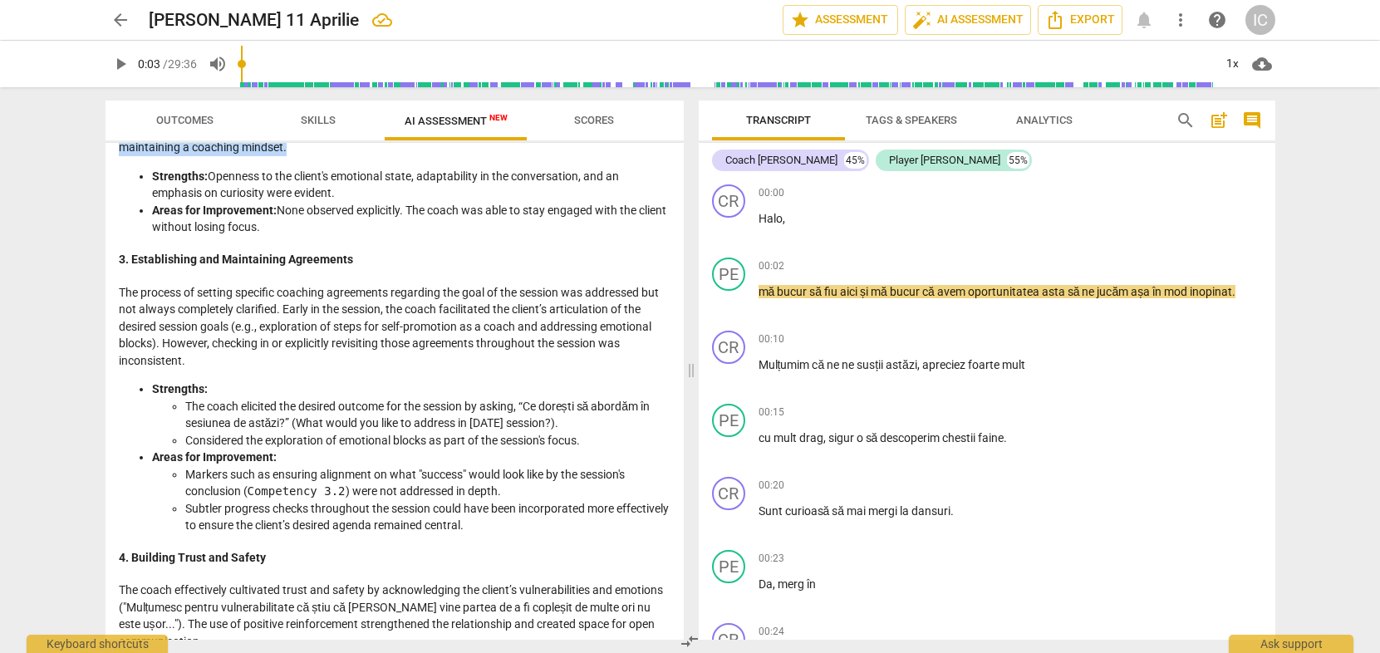
scroll to position [460, 0]
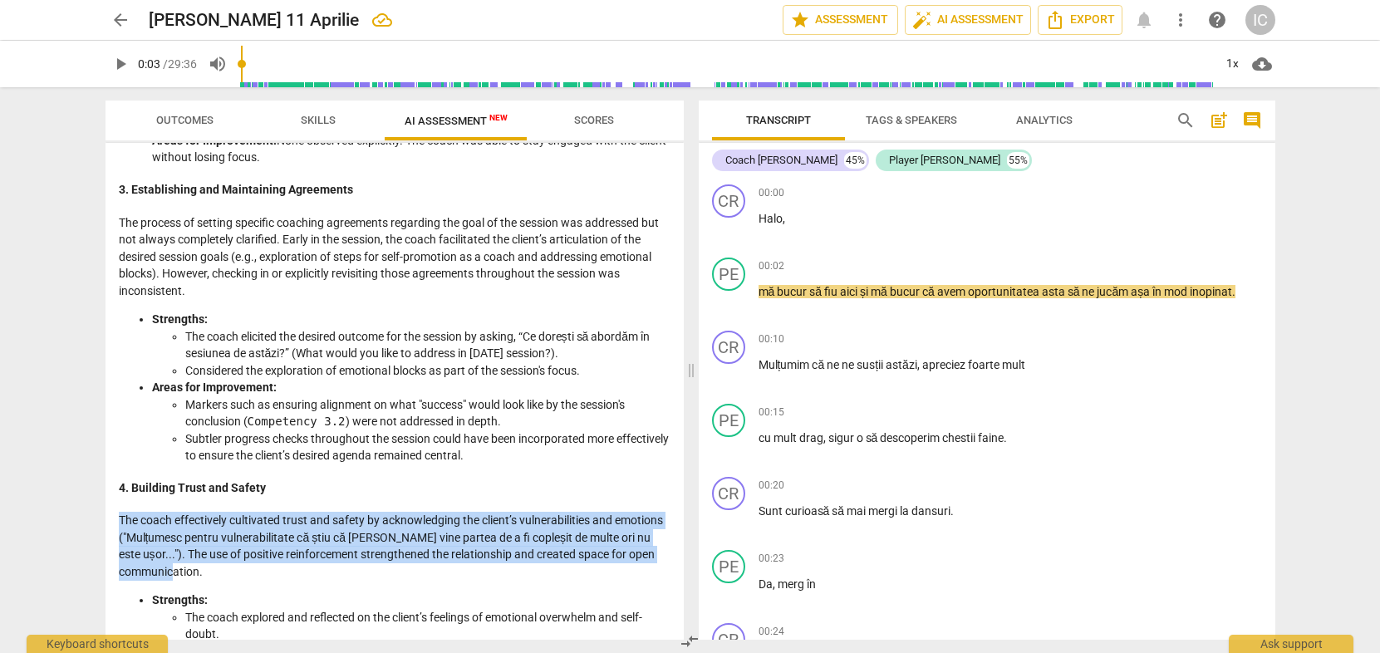
drag, startPoint x: 120, startPoint y: 522, endPoint x: 212, endPoint y: 566, distance: 102.2
click at [212, 566] on p "The coach effectively cultivated trust and safety by acknowledging the client’s…" at bounding box center [395, 546] width 552 height 68
copy p "The coach effectively cultivated trust and safety by acknowledging the client’s…"
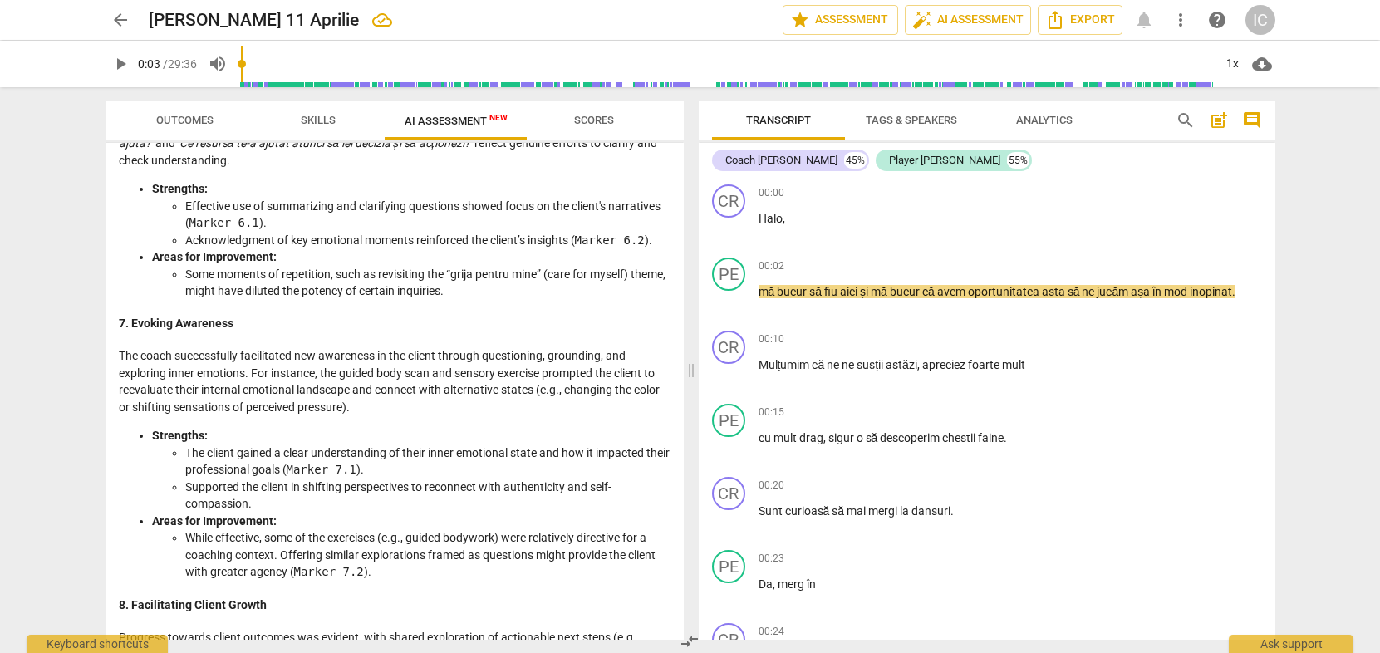
scroll to position [1788, 0]
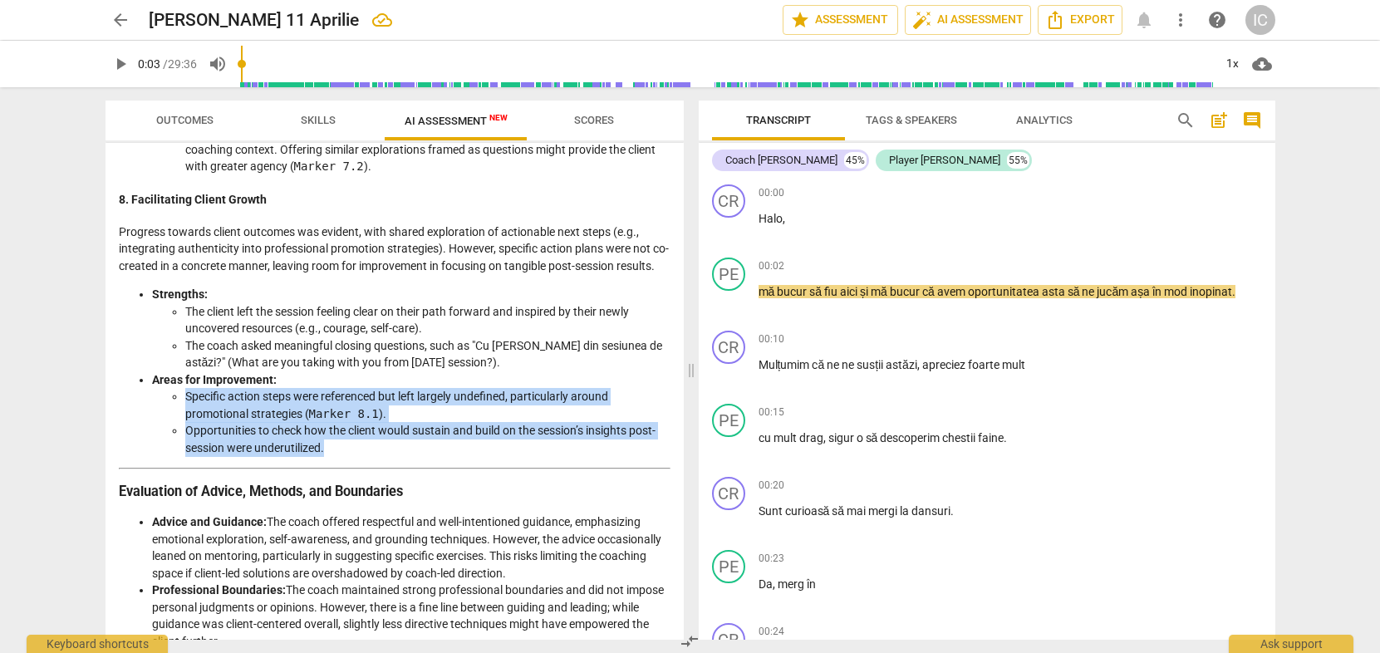
drag, startPoint x: 186, startPoint y: 398, endPoint x: 333, endPoint y: 454, distance: 157.2
click at [333, 454] on ul "Specific action steps were referenced but left largely undefined, particularly …" at bounding box center [411, 422] width 518 height 68
copy ul "Specific action steps were referenced but left largely undefined, particularly …"
